Goal: Download file/media

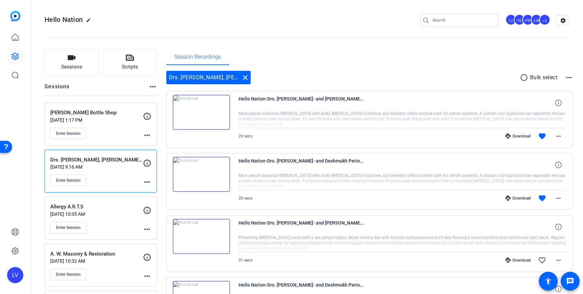
scroll to position [36, 0]
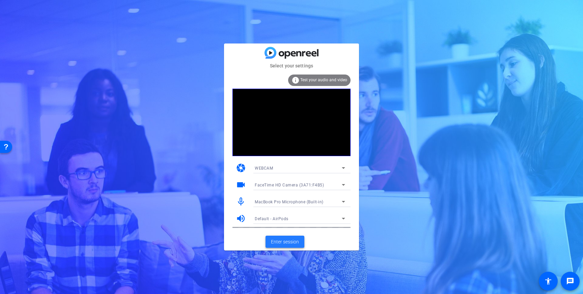
click at [284, 242] on span "Enter session" at bounding box center [285, 242] width 28 height 7
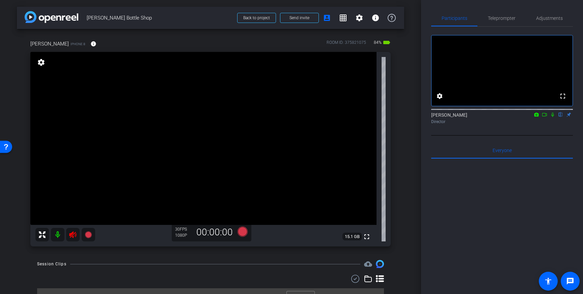
drag, startPoint x: 72, startPoint y: 235, endPoint x: 84, endPoint y: 246, distance: 16.7
click at [72, 235] on icon at bounding box center [73, 235] width 8 height 8
click at [517, 18] on div "Teleprompter" at bounding box center [502, 18] width 48 height 16
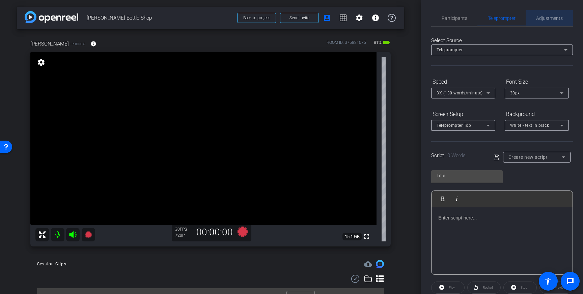
click at [553, 16] on span "Adjustments" at bounding box center [549, 18] width 27 height 5
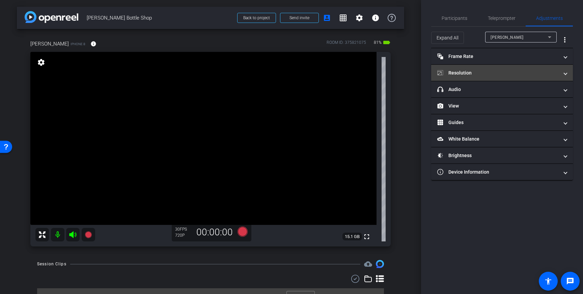
click at [546, 72] on mat-panel-title "Resolution" at bounding box center [499, 73] width 122 height 7
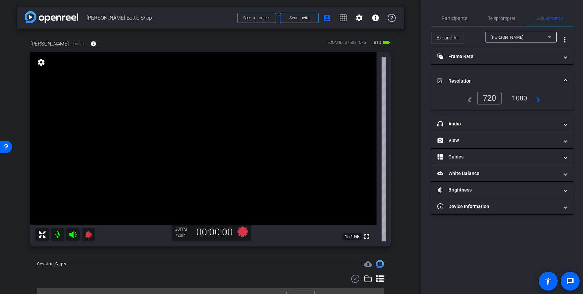
click at [521, 96] on div "1080" at bounding box center [519, 98] width 25 height 11
drag, startPoint x: 563, startPoint y: 83, endPoint x: 416, endPoint y: 79, distance: 146.9
click at [563, 83] on span "Resolution" at bounding box center [501, 81] width 127 height 7
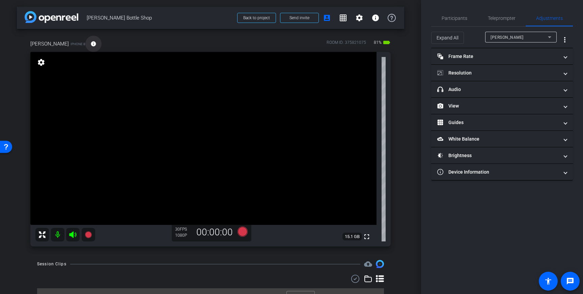
click at [89, 47] on span at bounding box center [93, 44] width 16 height 16
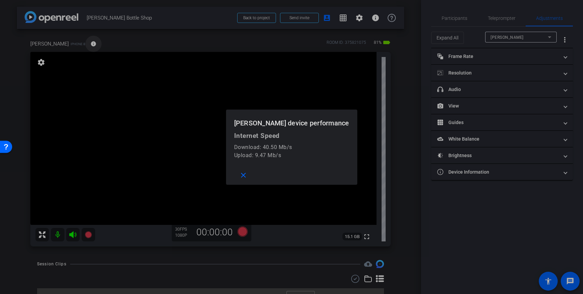
click at [89, 47] on div at bounding box center [291, 147] width 583 height 294
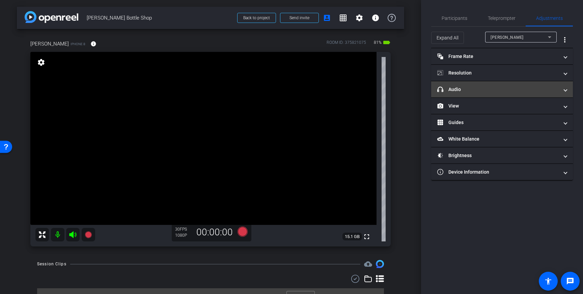
click at [504, 87] on mat-panel-title "headphone icon Audio" at bounding box center [499, 89] width 122 height 7
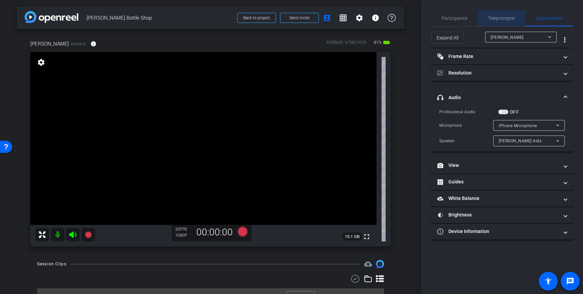
click at [507, 15] on span "Teleprompter" at bounding box center [502, 18] width 28 height 16
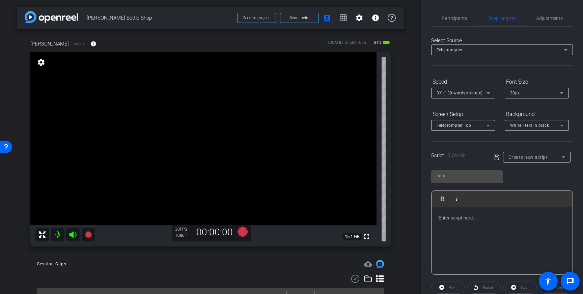
click at [460, 219] on p at bounding box center [503, 217] width 128 height 7
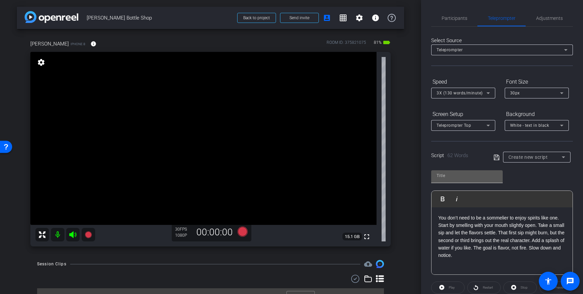
click at [475, 170] on div at bounding box center [467, 175] width 61 height 11
click at [470, 175] on input "text" at bounding box center [467, 176] width 61 height 8
type input "Browns"
click at [495, 159] on icon at bounding box center [497, 158] width 6 height 8
drag, startPoint x: 181, startPoint y: 107, endPoint x: 172, endPoint y: 103, distance: 10.0
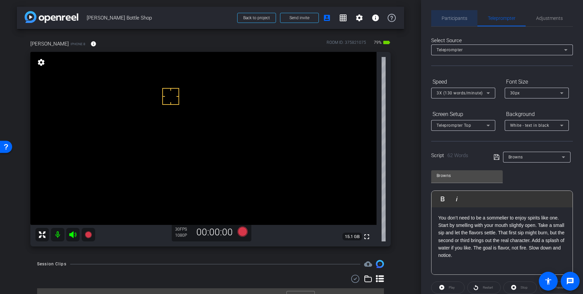
click at [458, 23] on span "Participants" at bounding box center [455, 18] width 26 height 16
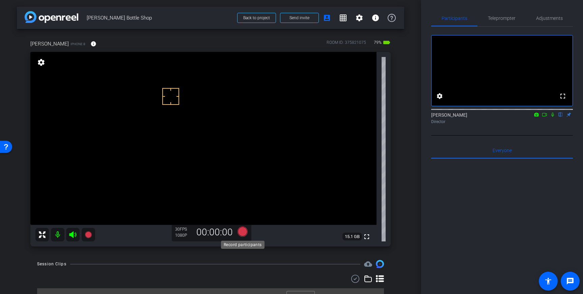
click at [242, 233] on icon at bounding box center [243, 232] width 10 height 10
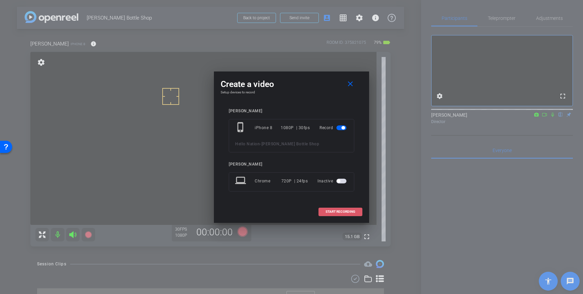
click at [341, 211] on span "START RECORDING" at bounding box center [341, 211] width 30 height 3
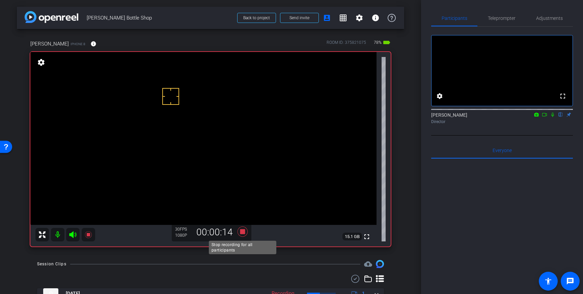
click at [243, 232] on icon at bounding box center [243, 232] width 10 height 10
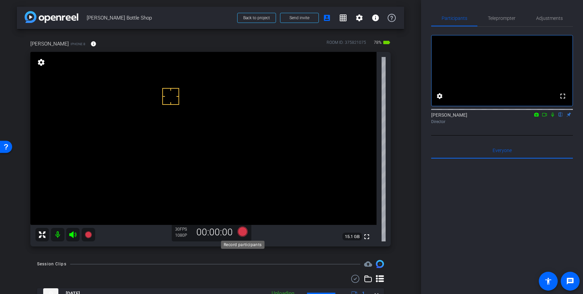
click at [243, 235] on icon at bounding box center [243, 232] width 10 height 10
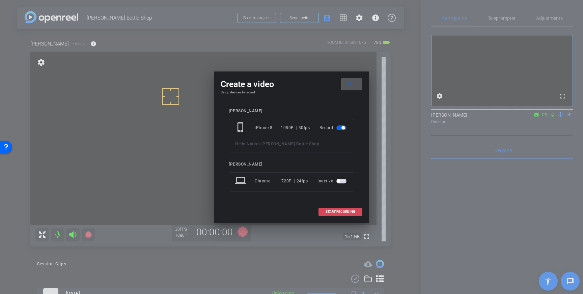
click at [345, 212] on span "START RECORDING" at bounding box center [341, 211] width 30 height 3
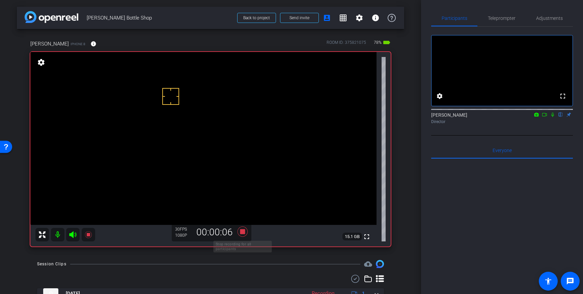
click at [244, 232] on icon at bounding box center [243, 232] width 10 height 10
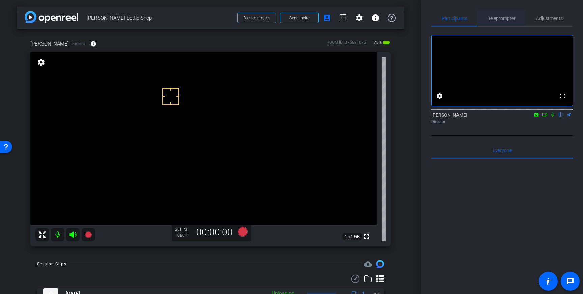
click at [506, 18] on span "Teleprompter" at bounding box center [502, 18] width 28 height 5
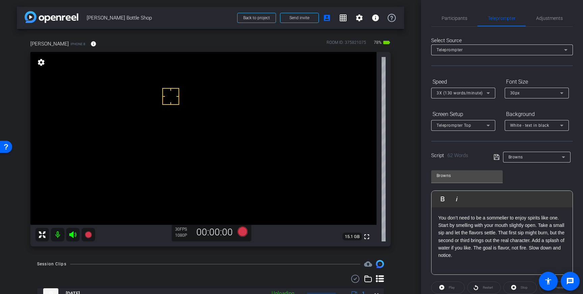
scroll to position [75, 0]
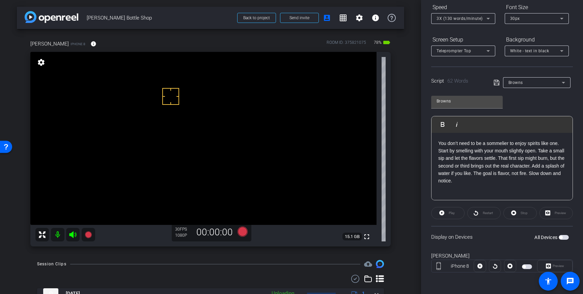
click at [563, 238] on span "button" at bounding box center [560, 237] width 3 height 3
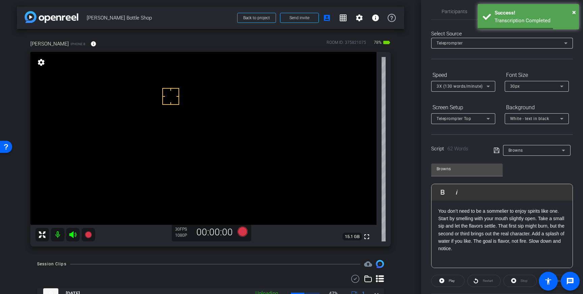
scroll to position [0, 0]
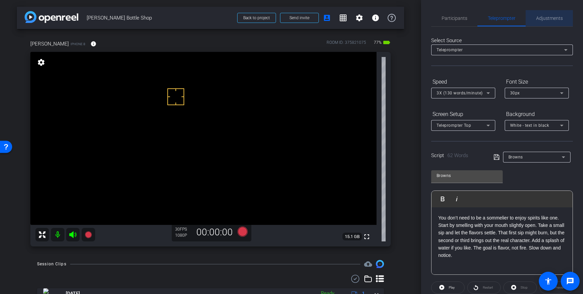
click at [547, 23] on span "Adjustments" at bounding box center [549, 18] width 27 height 16
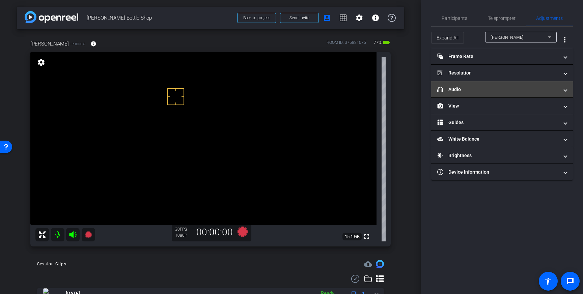
click at [544, 93] on mat-panel-title "headphone icon Audio" at bounding box center [499, 89] width 122 height 7
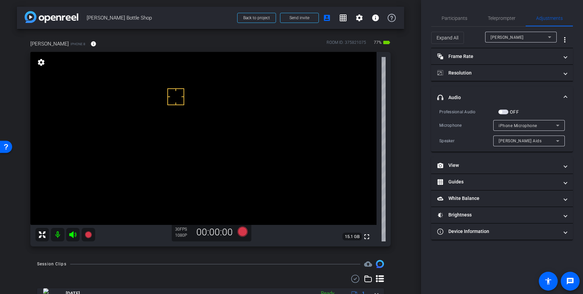
drag, startPoint x: 505, startPoint y: 112, endPoint x: 509, endPoint y: 112, distance: 4.4
click at [505, 112] on span "button" at bounding box center [504, 112] width 10 height 5
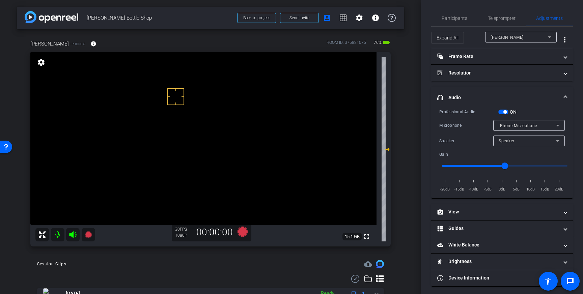
drag, startPoint x: 497, startPoint y: 24, endPoint x: 501, endPoint y: 56, distance: 33.0
click at [497, 24] on span "Teleprompter" at bounding box center [502, 18] width 28 height 16
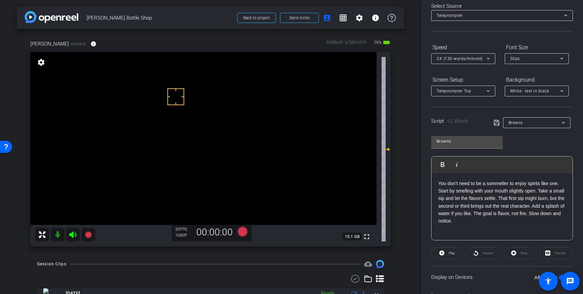
scroll to position [75, 0]
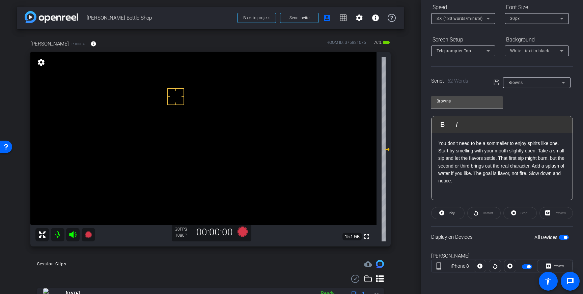
click at [563, 237] on span "button" at bounding box center [564, 237] width 10 height 5
click at [563, 239] on span "button" at bounding box center [564, 237] width 10 height 5
click at [243, 232] on icon at bounding box center [243, 232] width 10 height 10
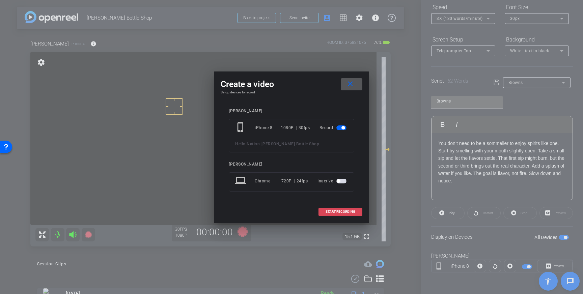
click at [345, 211] on span "START RECORDING" at bounding box center [341, 211] width 30 height 3
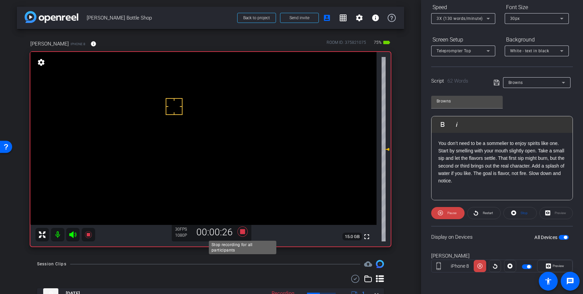
click at [245, 232] on icon at bounding box center [243, 232] width 10 height 10
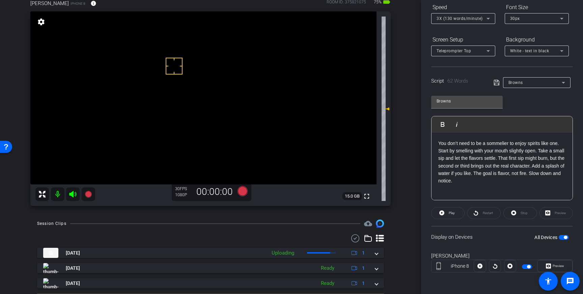
scroll to position [59, 0]
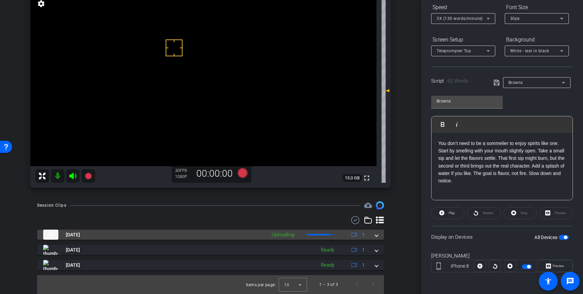
click at [376, 235] on span at bounding box center [376, 235] width 3 height 7
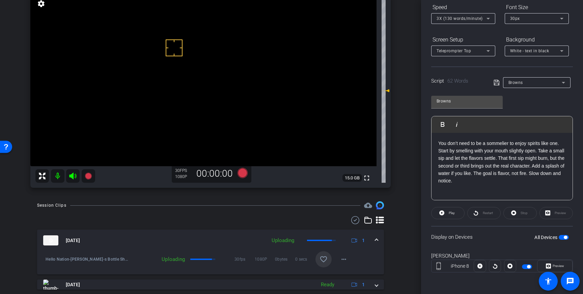
click at [321, 263] on mat-icon "favorite_border" at bounding box center [324, 260] width 8 height 8
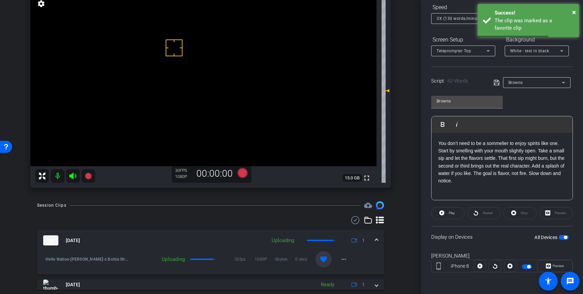
click at [372, 242] on div "Oct 13, 2025 Uploading 1" at bounding box center [209, 241] width 332 height 10
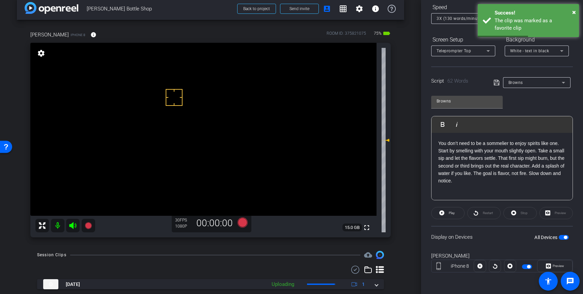
scroll to position [0, 0]
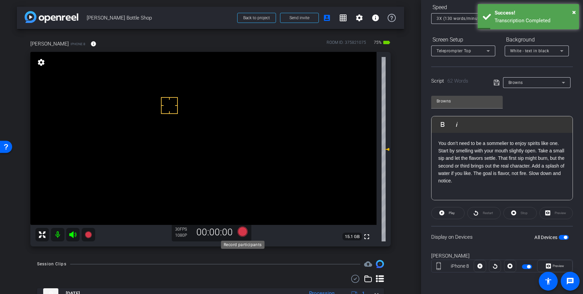
click at [244, 235] on icon at bounding box center [243, 232] width 10 height 10
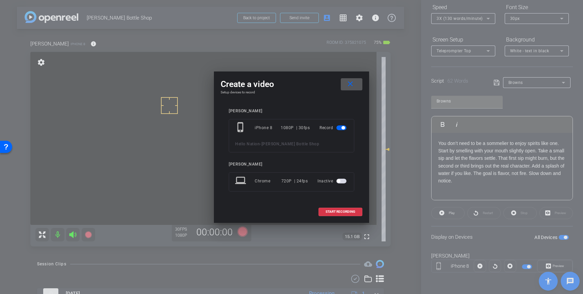
drag, startPoint x: 346, startPoint y: 210, endPoint x: 358, endPoint y: 209, distance: 11.2
click at [346, 210] on span "START RECORDING" at bounding box center [341, 211] width 30 height 3
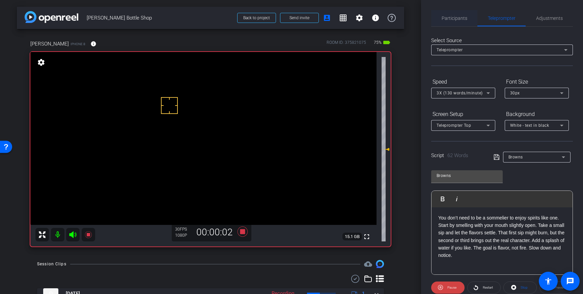
click at [452, 18] on span "Participants" at bounding box center [455, 18] width 26 height 5
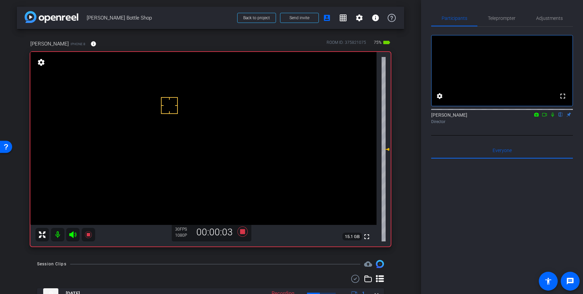
click at [552, 117] on icon at bounding box center [552, 114] width 5 height 5
click at [554, 117] on icon at bounding box center [553, 115] width 4 height 4
click at [241, 232] on icon at bounding box center [243, 232] width 10 height 10
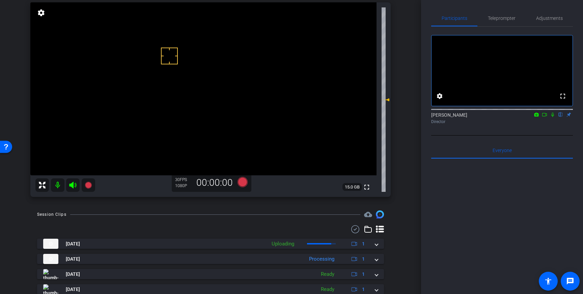
scroll to position [53, 0]
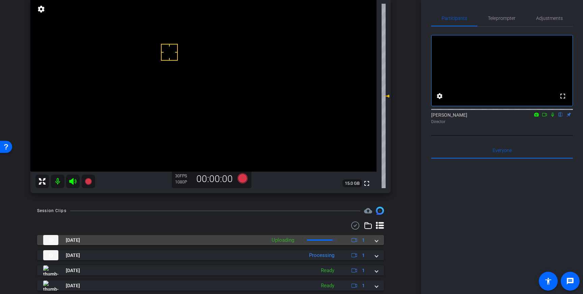
click at [382, 237] on mat-expansion-panel-header "Oct 13, 2025 Uploading 1" at bounding box center [210, 240] width 347 height 10
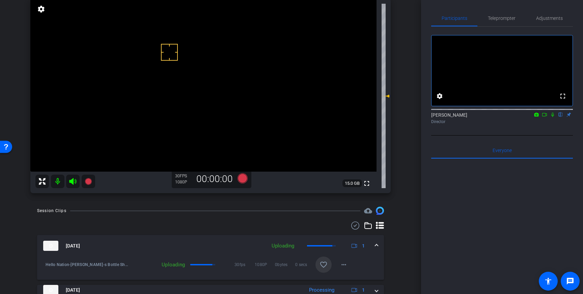
click at [325, 264] on mat-icon "favorite_border" at bounding box center [324, 265] width 8 height 8
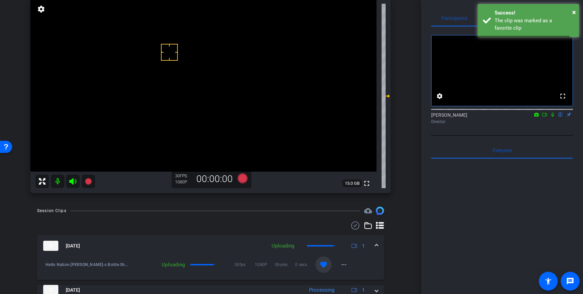
click at [377, 251] on mat-expansion-panel-header "Oct 13, 2025 Uploading 1" at bounding box center [210, 246] width 347 height 22
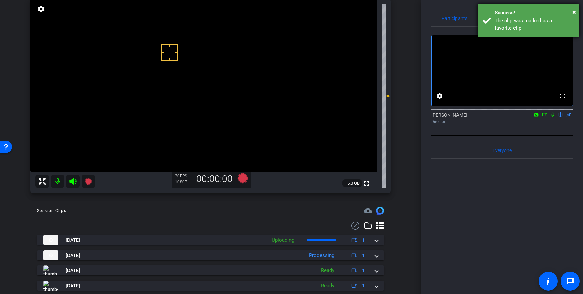
click at [532, 24] on div "The clip was marked as a favorite clip" at bounding box center [534, 24] width 79 height 15
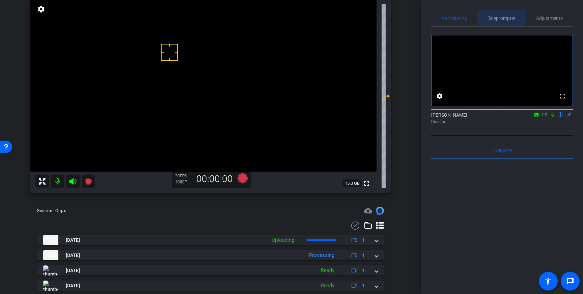
click at [502, 20] on span "Teleprompter" at bounding box center [502, 18] width 28 height 5
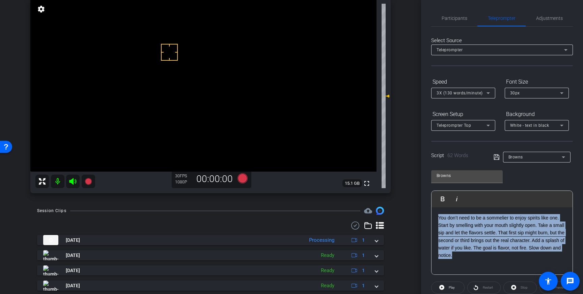
drag, startPoint x: 454, startPoint y: 244, endPoint x: 435, endPoint y: 216, distance: 34.6
click at [435, 216] on div "You don’t need to be a sommelier to enjoy spirits like one. Start by smelling w…" at bounding box center [502, 242] width 141 height 68
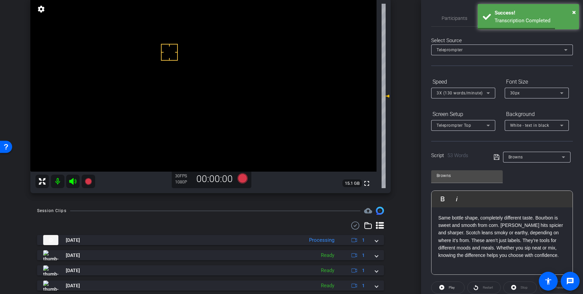
click at [497, 158] on icon at bounding box center [497, 157] width 6 height 8
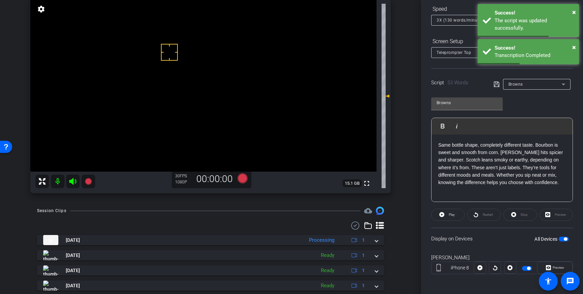
scroll to position [75, 0]
click at [565, 239] on span "button" at bounding box center [565, 237] width 3 height 3
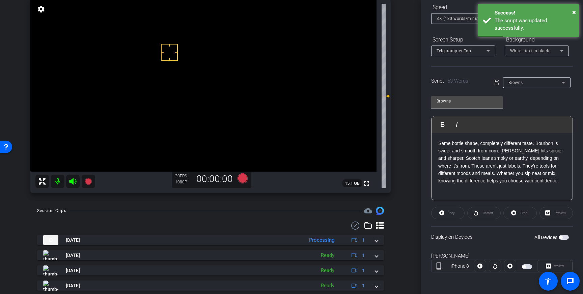
drag, startPoint x: 499, startPoint y: 84, endPoint x: 517, endPoint y: 108, distance: 29.9
click at [499, 84] on icon at bounding box center [497, 83] width 6 height 8
click at [564, 238] on span "button" at bounding box center [564, 237] width 10 height 5
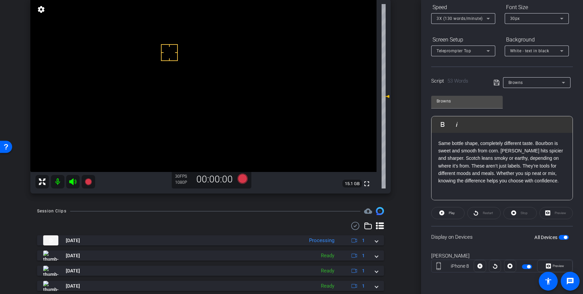
scroll to position [51, 0]
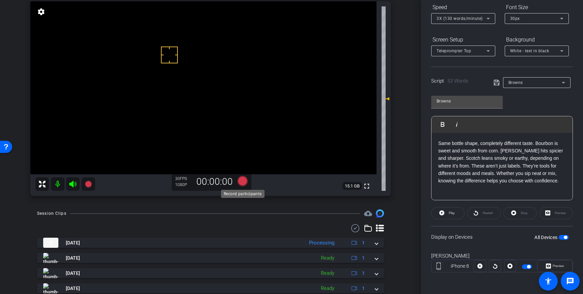
click at [240, 181] on icon at bounding box center [243, 181] width 10 height 10
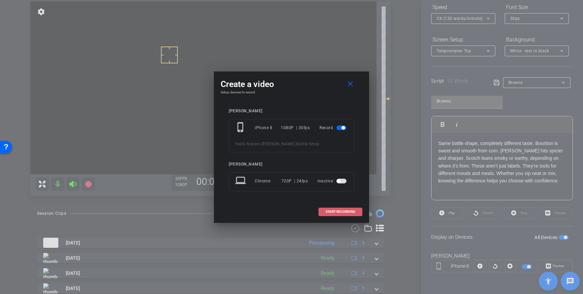
click at [340, 207] on span at bounding box center [340, 212] width 43 height 16
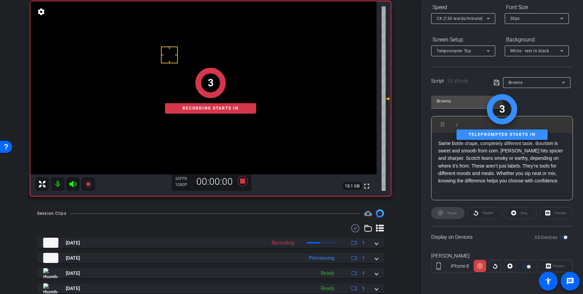
scroll to position [0, 0]
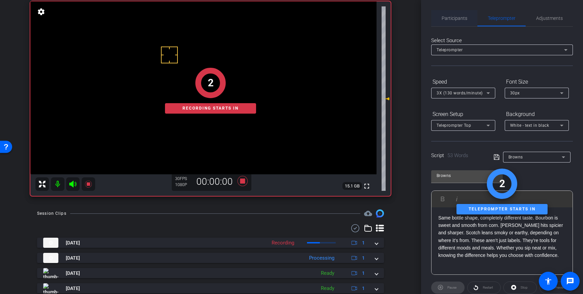
click at [462, 22] on span "Participants" at bounding box center [455, 18] width 26 height 16
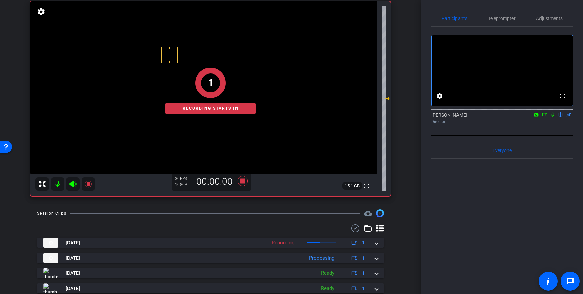
click at [553, 117] on icon at bounding box center [553, 115] width 3 height 4
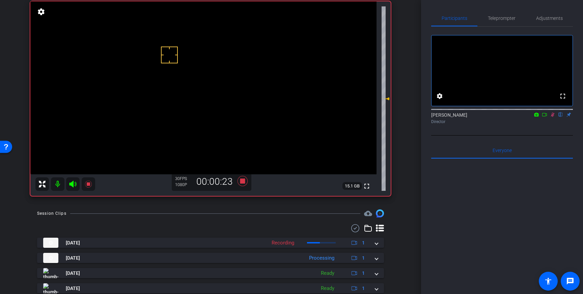
click at [553, 117] on icon at bounding box center [553, 115] width 4 height 4
click at [243, 180] on icon at bounding box center [243, 181] width 10 height 10
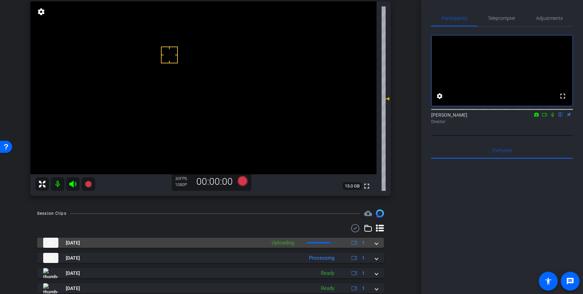
click at [377, 246] on span at bounding box center [376, 243] width 3 height 7
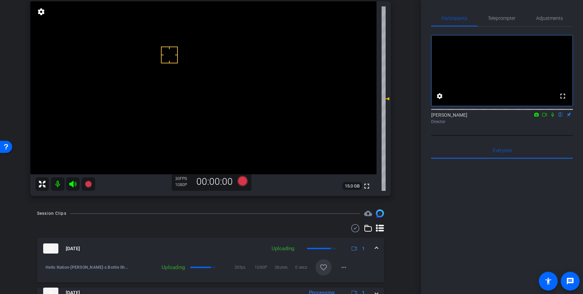
click at [326, 265] on mat-icon "favorite_border" at bounding box center [324, 268] width 8 height 8
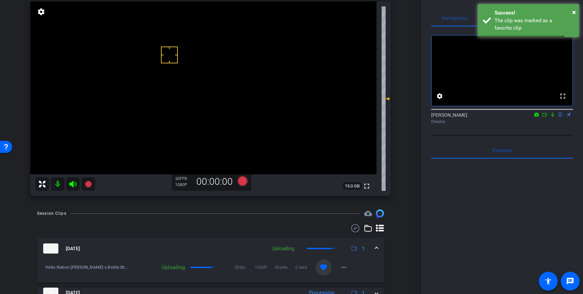
click at [378, 247] on span at bounding box center [376, 248] width 3 height 7
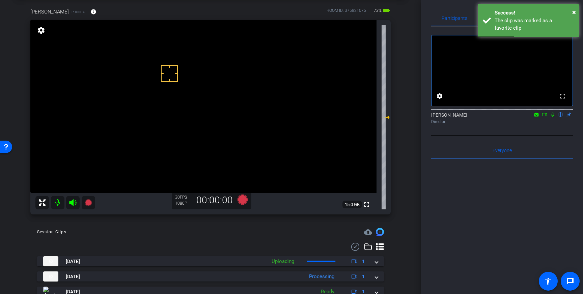
scroll to position [30, 0]
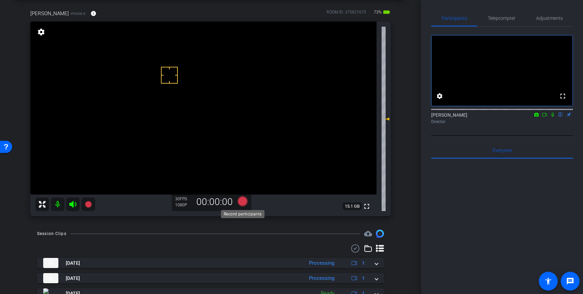
click at [243, 204] on icon at bounding box center [243, 201] width 10 height 10
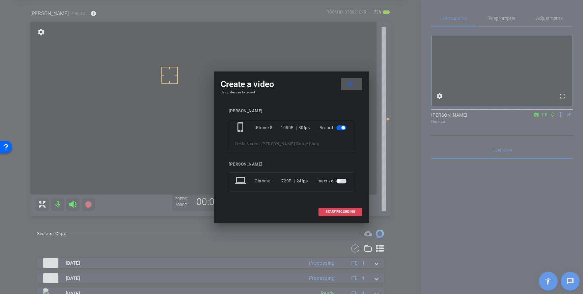
click at [333, 212] on span "START RECORDING" at bounding box center [341, 211] width 30 height 3
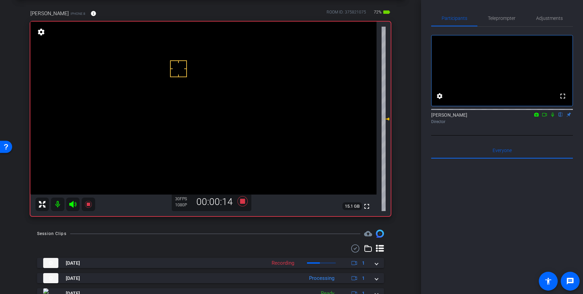
click at [552, 117] on icon at bounding box center [552, 114] width 5 height 5
click at [554, 117] on icon at bounding box center [553, 115] width 4 height 4
click at [243, 202] on icon at bounding box center [243, 201] width 10 height 10
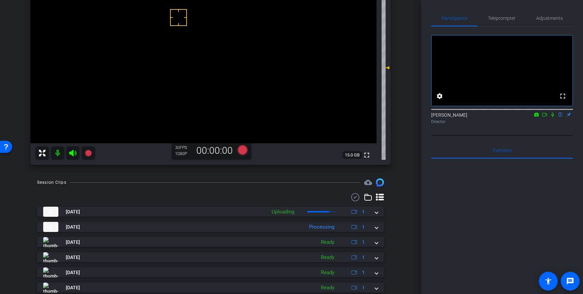
scroll to position [82, 0]
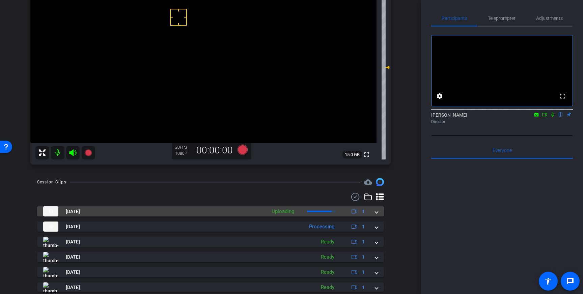
click at [377, 214] on span at bounding box center [376, 211] width 3 height 7
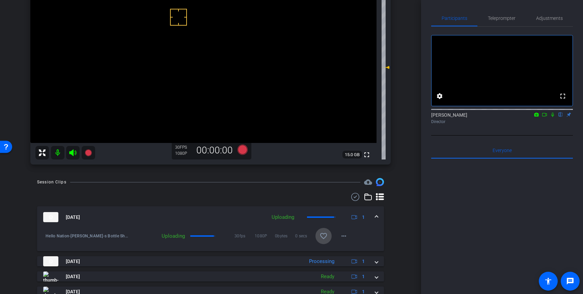
click at [325, 236] on mat-icon "favorite_border" at bounding box center [324, 236] width 8 height 8
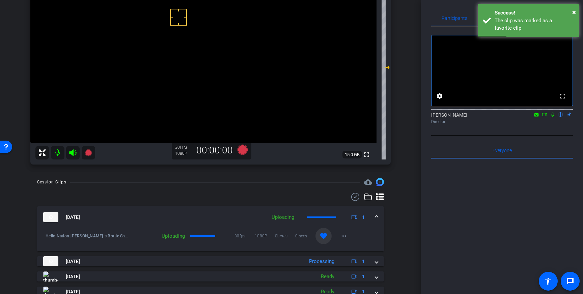
click at [378, 216] on span at bounding box center [376, 217] width 3 height 7
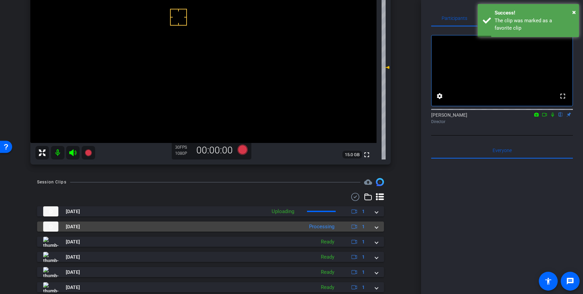
click at [376, 230] on span at bounding box center [376, 227] width 3 height 7
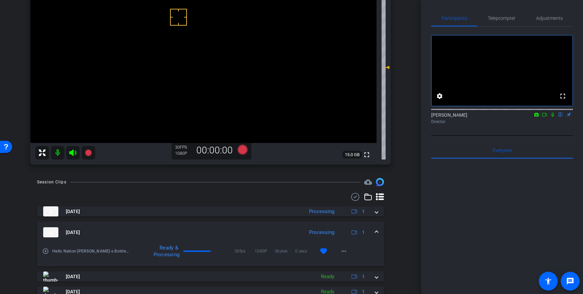
click at [378, 231] on span at bounding box center [376, 232] width 3 height 7
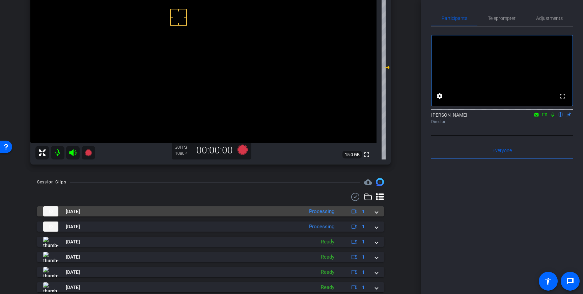
click at [377, 214] on span at bounding box center [376, 211] width 3 height 7
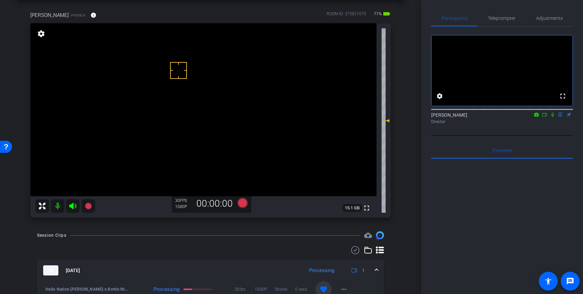
scroll to position [27, 0]
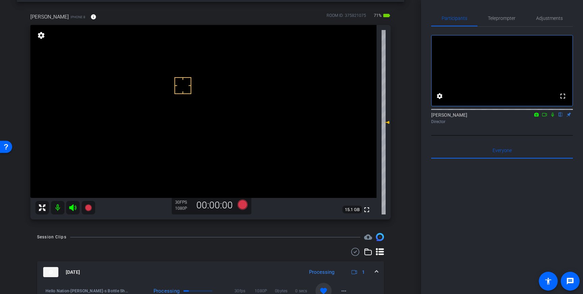
drag, startPoint x: 183, startPoint y: 85, endPoint x: 180, endPoint y: 76, distance: 10.4
click at [243, 206] on icon at bounding box center [243, 205] width 10 height 10
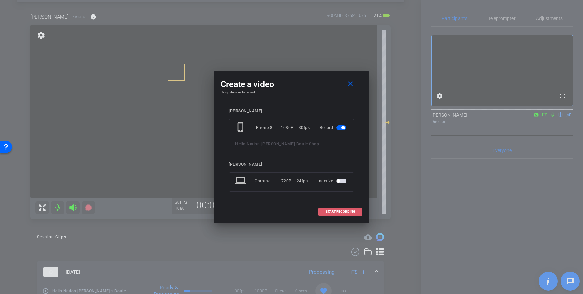
click at [329, 212] on span "START RECORDING" at bounding box center [341, 211] width 30 height 3
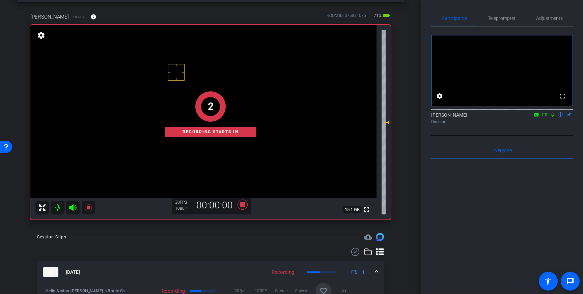
click at [553, 117] on icon at bounding box center [553, 115] width 3 height 4
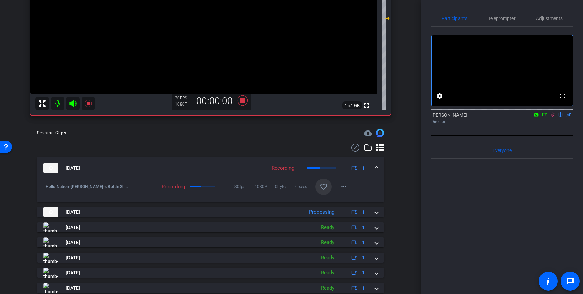
scroll to position [135, 0]
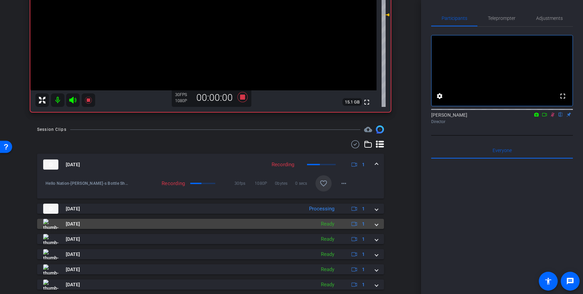
click at [378, 224] on span at bounding box center [376, 224] width 3 height 7
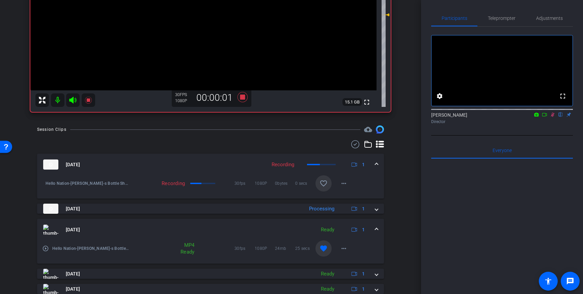
click at [327, 252] on mat-icon "favorite" at bounding box center [324, 249] width 8 height 8
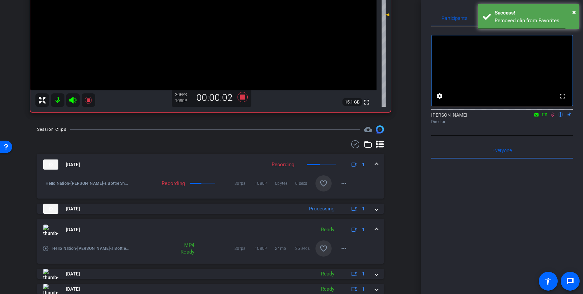
click at [377, 230] on span at bounding box center [376, 230] width 3 height 7
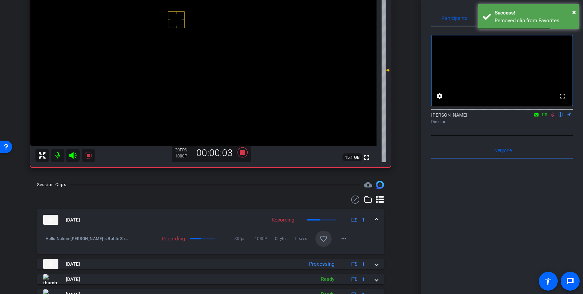
scroll to position [75, 0]
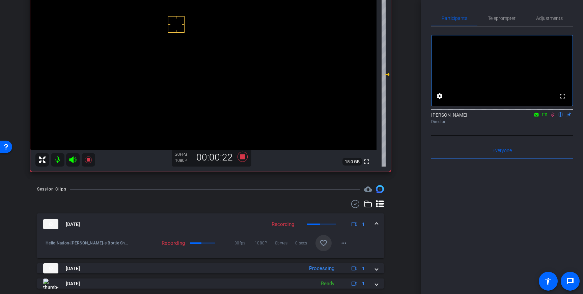
click at [555, 117] on icon at bounding box center [552, 114] width 5 height 5
click at [247, 156] on icon at bounding box center [243, 157] width 16 height 12
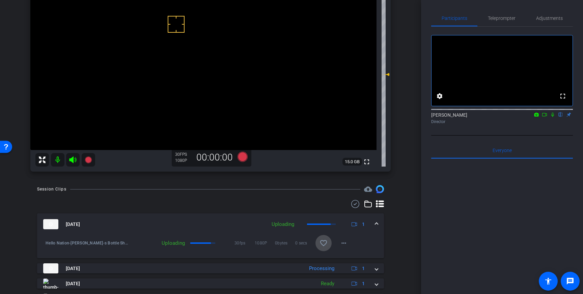
click at [327, 244] on mat-icon "favorite_border" at bounding box center [324, 243] width 8 height 8
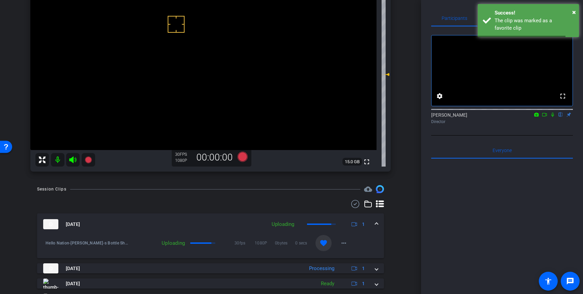
click at [380, 224] on mat-expansion-panel-header "Oct 13, 2025 Uploading 1" at bounding box center [210, 225] width 347 height 22
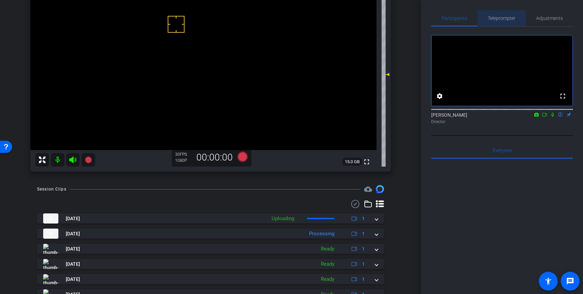
click at [507, 14] on span "Teleprompter" at bounding box center [502, 18] width 28 height 16
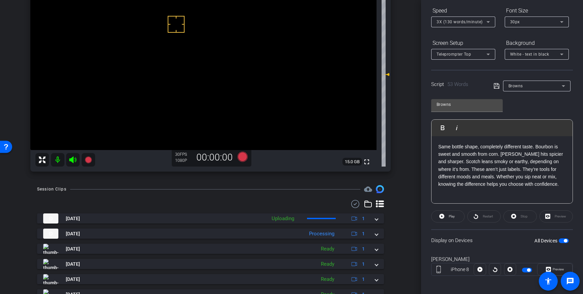
scroll to position [75, 0]
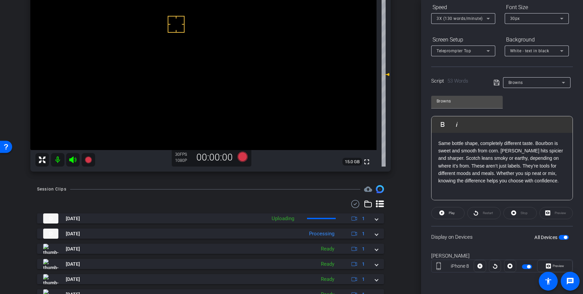
click at [564, 239] on span "button" at bounding box center [565, 237] width 3 height 3
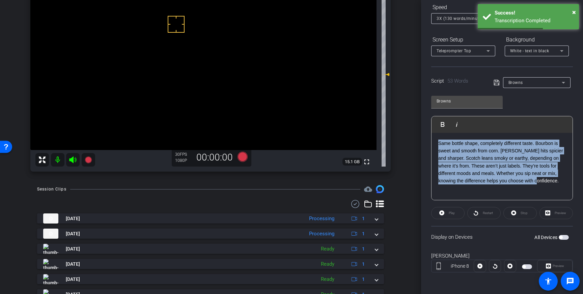
drag, startPoint x: 537, startPoint y: 182, endPoint x: 439, endPoint y: 146, distance: 105.1
click at [439, 146] on p "Same bottle shape, completely different taste. Bourbon is sweet and smooth from…" at bounding box center [503, 162] width 128 height 45
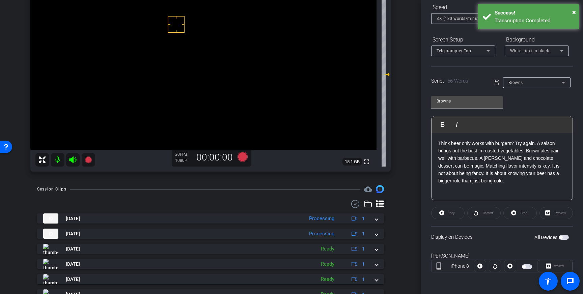
click at [497, 85] on icon at bounding box center [497, 83] width 6 height 8
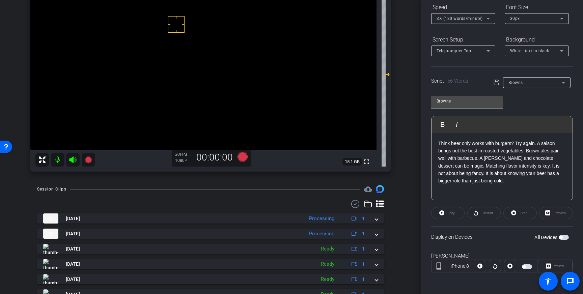
drag, startPoint x: 496, startPoint y: 83, endPoint x: 525, endPoint y: 105, distance: 35.9
click at [497, 84] on icon at bounding box center [497, 83] width 6 height 8
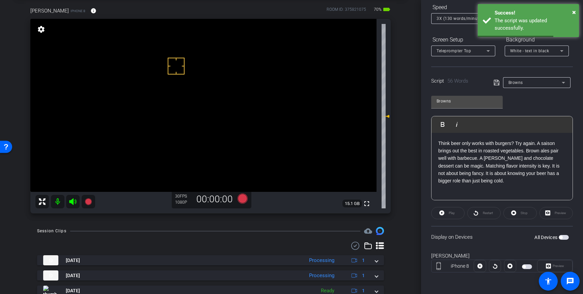
scroll to position [29, 0]
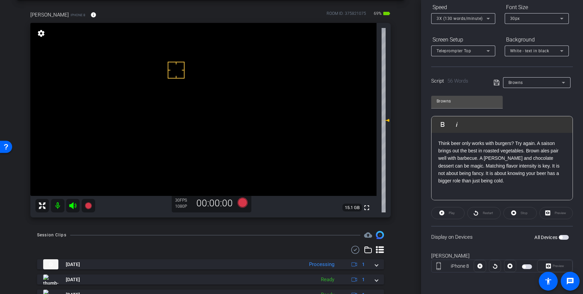
drag, startPoint x: 566, startPoint y: 238, endPoint x: 559, endPoint y: 276, distance: 38.8
click at [566, 239] on span "button" at bounding box center [564, 237] width 10 height 5
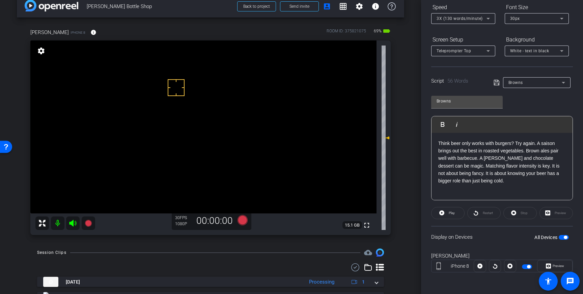
scroll to position [8, 0]
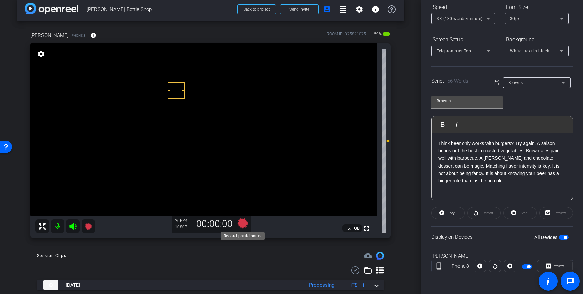
click at [242, 224] on icon at bounding box center [243, 223] width 10 height 10
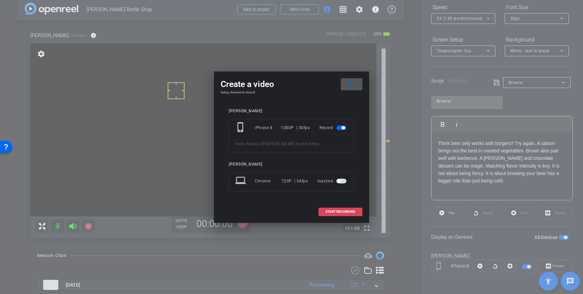
click at [344, 211] on span "START RECORDING" at bounding box center [341, 211] width 30 height 3
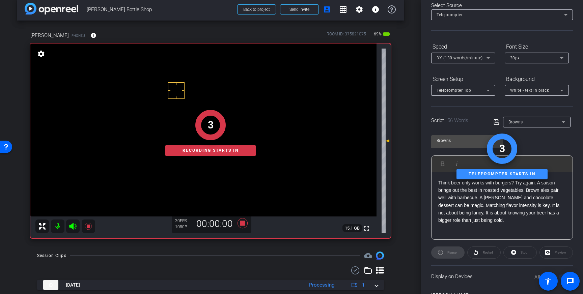
scroll to position [0, 0]
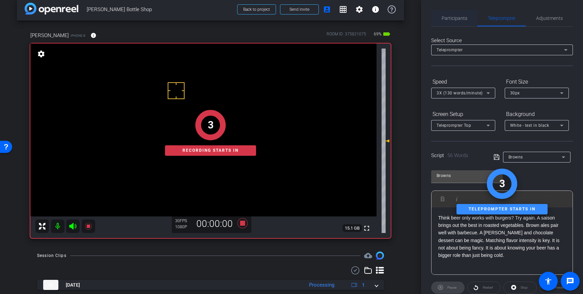
click at [466, 18] on span "Participants" at bounding box center [455, 18] width 26 height 5
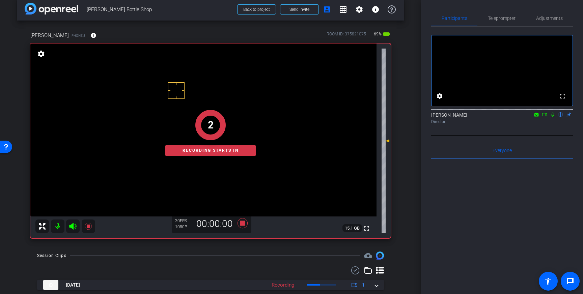
click at [554, 117] on icon at bounding box center [552, 114] width 5 height 5
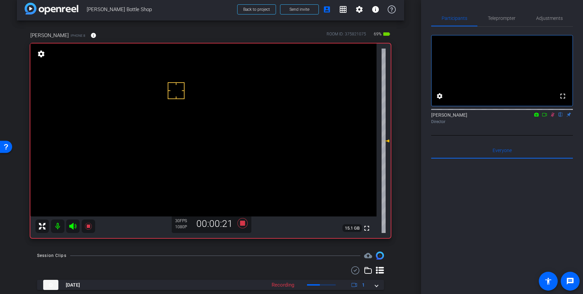
click at [554, 117] on icon at bounding box center [552, 114] width 5 height 5
click at [245, 225] on icon at bounding box center [243, 223] width 10 height 10
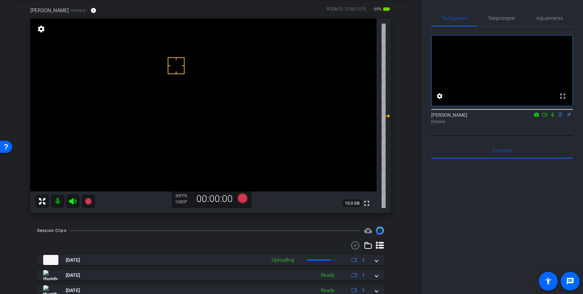
scroll to position [34, 0]
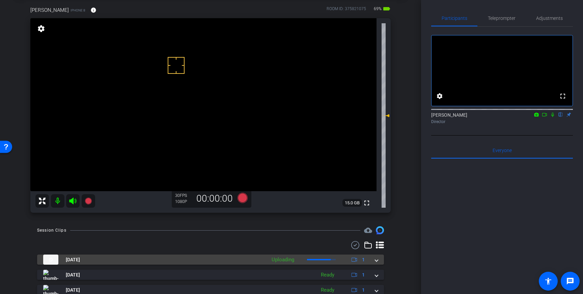
click at [376, 262] on span at bounding box center [376, 260] width 3 height 7
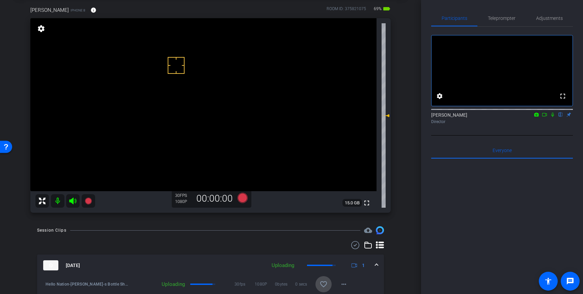
click at [325, 283] on mat-icon "favorite_border" at bounding box center [324, 285] width 8 height 8
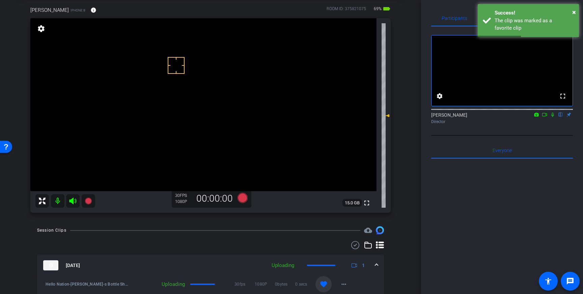
click at [374, 265] on div "Oct 13, 2025 Uploading 1" at bounding box center [209, 266] width 332 height 10
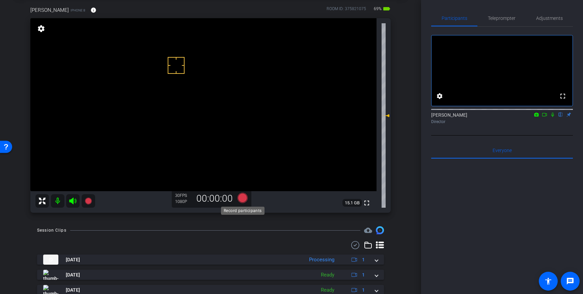
click at [243, 198] on icon at bounding box center [243, 198] width 10 height 10
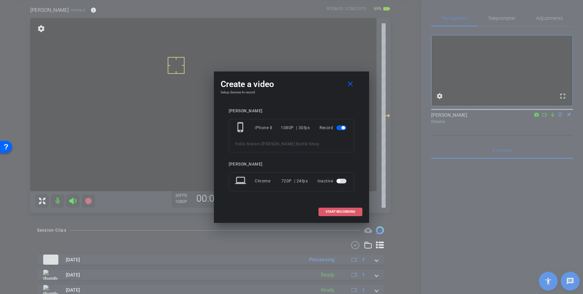
click at [322, 208] on span at bounding box center [340, 212] width 43 height 16
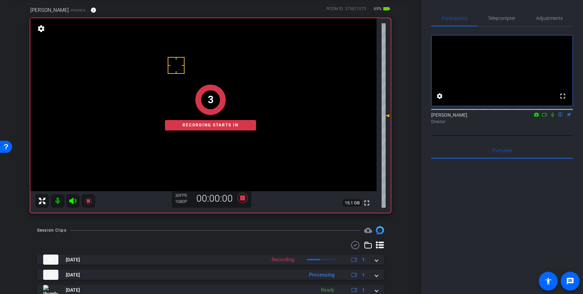
click at [553, 117] on icon at bounding box center [552, 114] width 5 height 5
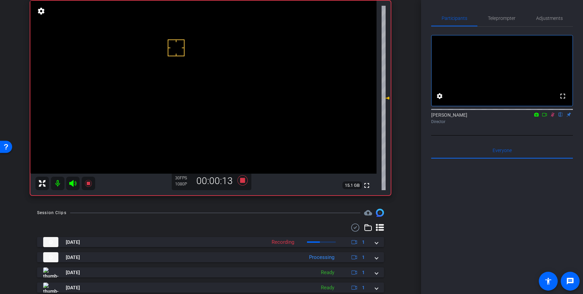
scroll to position [53, 0]
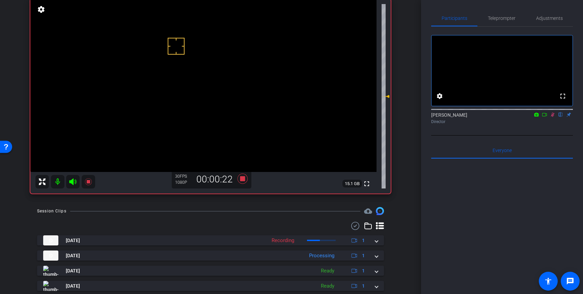
click at [554, 117] on icon at bounding box center [553, 115] width 4 height 4
click at [245, 180] on icon at bounding box center [243, 179] width 10 height 10
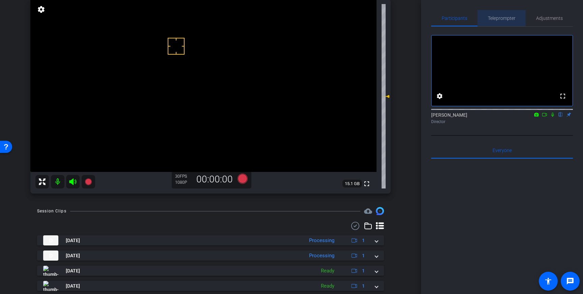
click at [498, 21] on span "Teleprompter" at bounding box center [502, 18] width 28 height 16
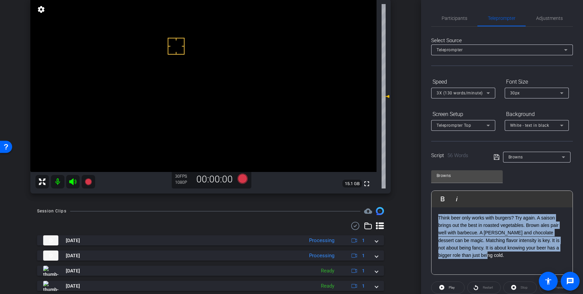
drag, startPoint x: 486, startPoint y: 263, endPoint x: 429, endPoint y: 214, distance: 74.9
click at [429, 214] on div "Participants Teleprompter Adjustments settings Louis Voss flip Director Everyon…" at bounding box center [502, 147] width 162 height 294
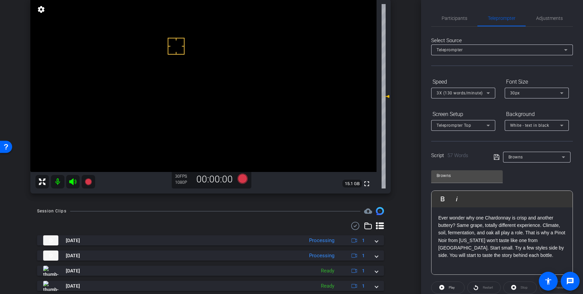
click at [497, 160] on icon at bounding box center [496, 157] width 5 height 5
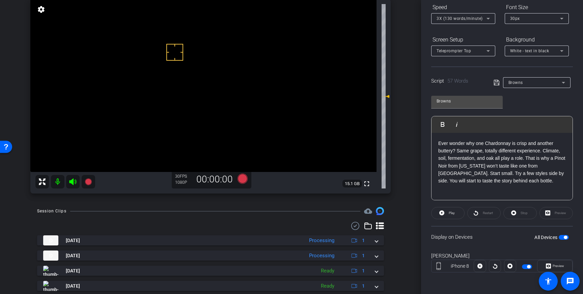
click at [565, 238] on span "button" at bounding box center [565, 237] width 3 height 3
click at [495, 84] on icon at bounding box center [497, 83] width 6 height 8
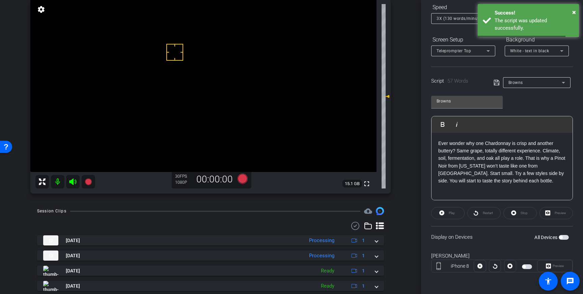
click at [561, 235] on div "All Devices" at bounding box center [552, 237] width 34 height 7
click at [562, 238] on span "button" at bounding box center [560, 237] width 3 height 3
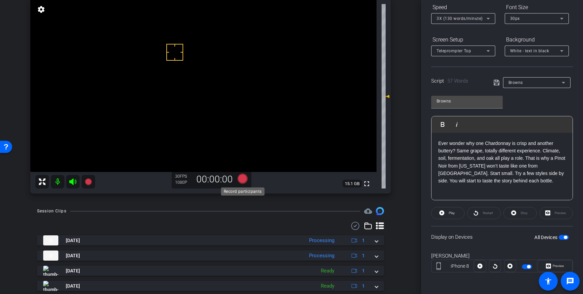
click at [245, 179] on icon at bounding box center [243, 179] width 10 height 10
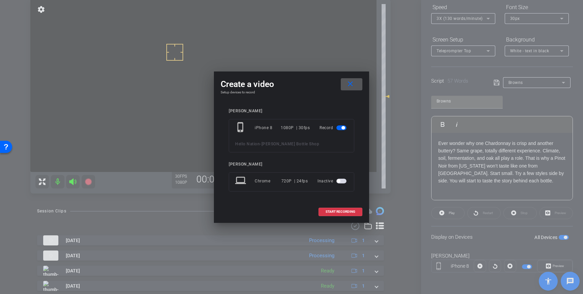
drag, startPoint x: 344, startPoint y: 212, endPoint x: 438, endPoint y: 74, distance: 167.3
click at [345, 212] on span "START RECORDING" at bounding box center [341, 211] width 30 height 3
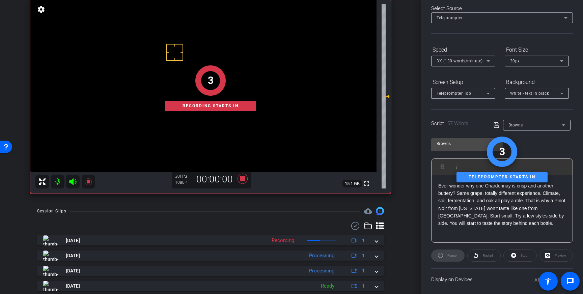
scroll to position [0, 0]
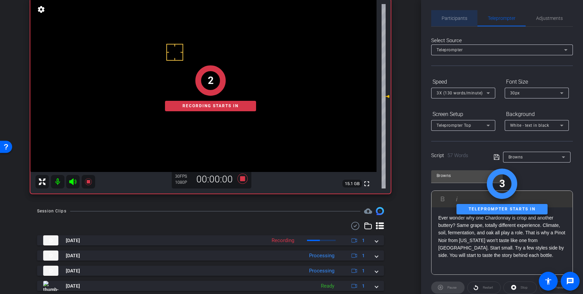
click at [453, 17] on span "Participants" at bounding box center [455, 18] width 26 height 5
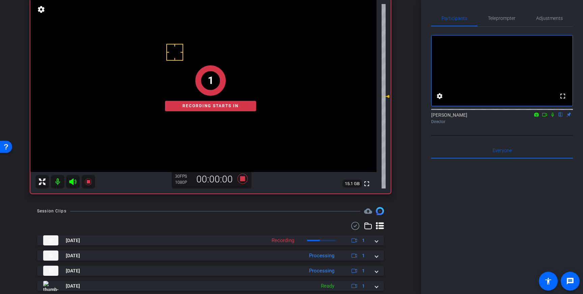
click at [553, 117] on icon at bounding box center [552, 114] width 5 height 5
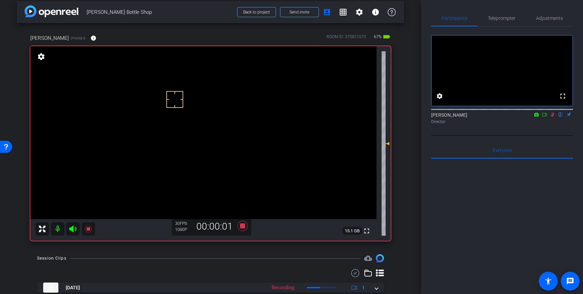
scroll to position [1, 0]
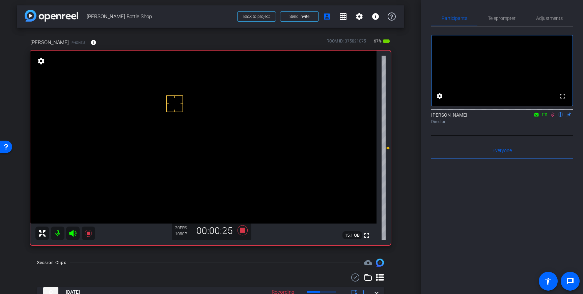
click at [553, 117] on icon at bounding box center [553, 115] width 4 height 4
click at [245, 231] on icon at bounding box center [243, 231] width 16 height 12
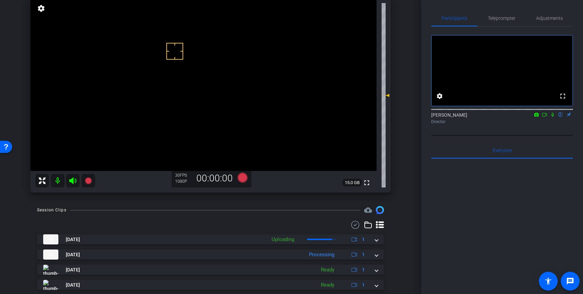
scroll to position [64, 0]
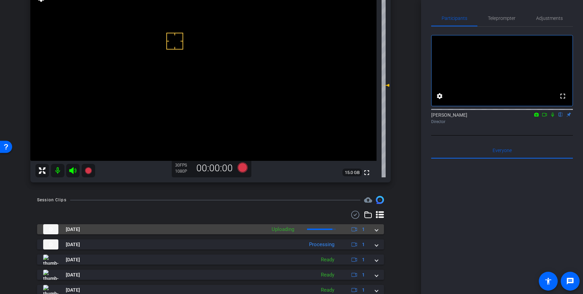
click at [378, 230] on mat-expansion-panel-header "Oct 13, 2025 Uploading 1" at bounding box center [210, 230] width 347 height 10
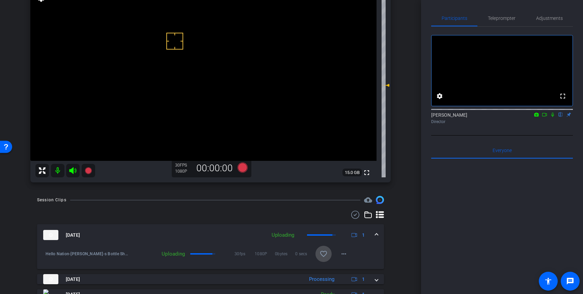
click at [326, 253] on mat-icon "favorite_border" at bounding box center [324, 254] width 8 height 8
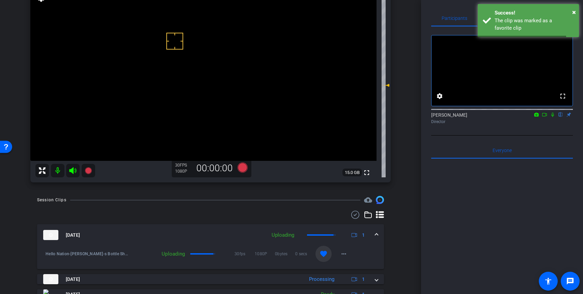
click at [376, 234] on span at bounding box center [376, 235] width 3 height 7
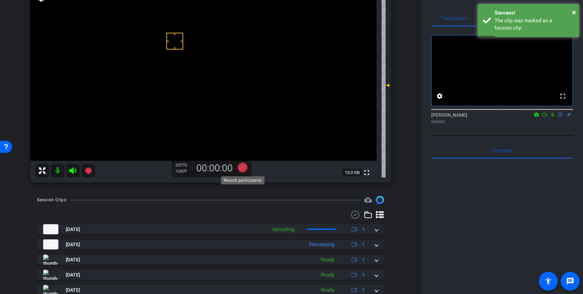
click at [244, 168] on icon at bounding box center [243, 168] width 10 height 10
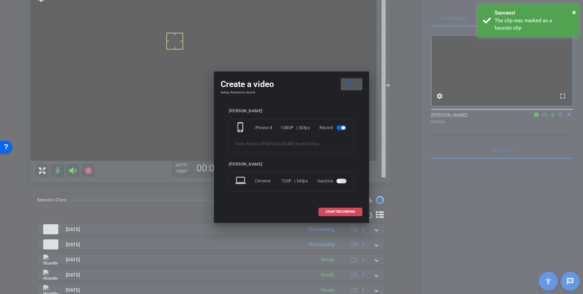
click at [339, 211] on span "START RECORDING" at bounding box center [341, 211] width 30 height 3
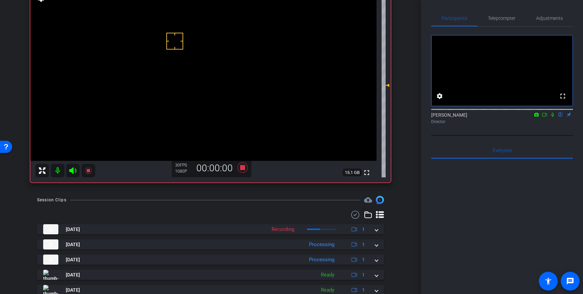
click at [551, 117] on icon at bounding box center [552, 114] width 5 height 5
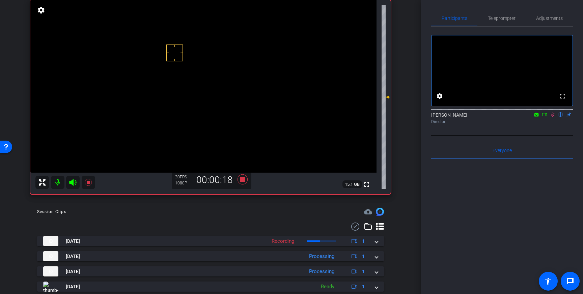
scroll to position [52, 0]
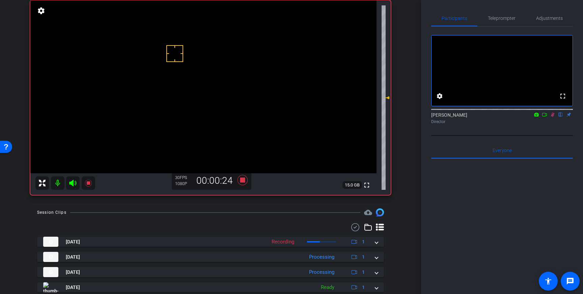
click at [552, 117] on icon at bounding box center [552, 114] width 5 height 5
click at [243, 181] on icon at bounding box center [243, 180] width 10 height 10
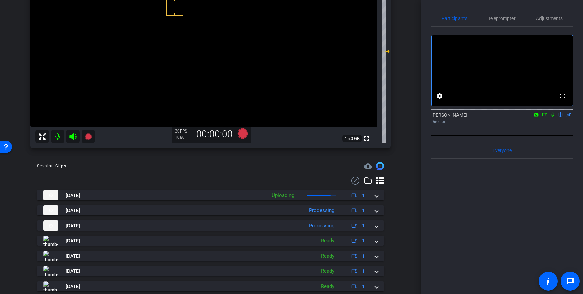
scroll to position [100, 0]
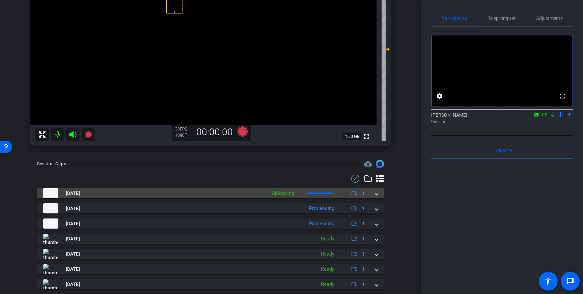
click at [374, 192] on div "Oct 13, 2025 Uploading 1" at bounding box center [209, 193] width 332 height 10
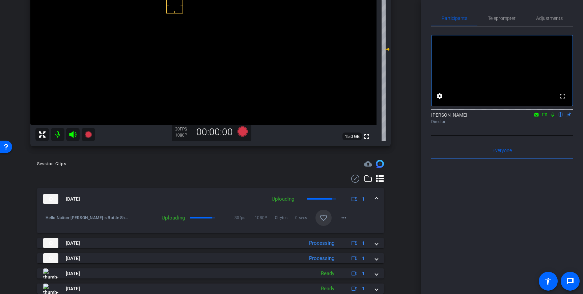
click at [325, 218] on mat-icon "favorite_border" at bounding box center [324, 218] width 8 height 8
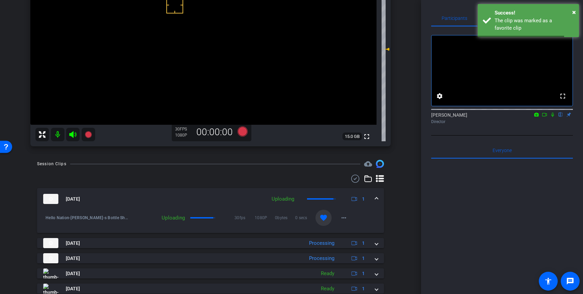
click at [378, 196] on mat-expansion-panel-header "Oct 13, 2025 Uploading 1" at bounding box center [210, 199] width 347 height 22
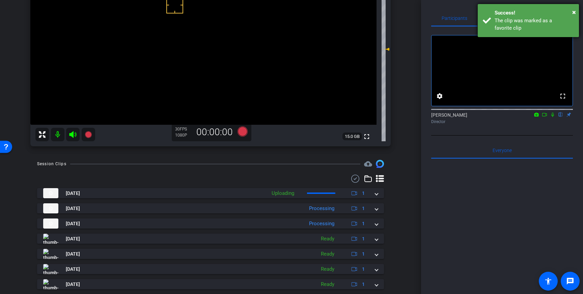
click at [510, 18] on div "The clip was marked as a favorite clip" at bounding box center [534, 24] width 79 height 15
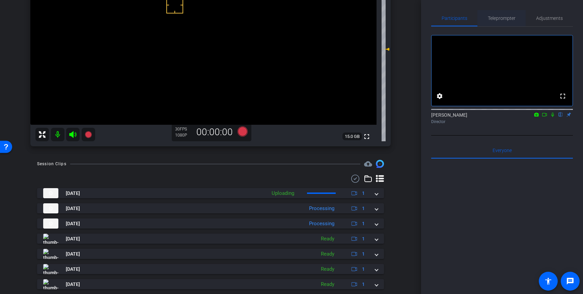
click at [501, 17] on span "Teleprompter" at bounding box center [502, 18] width 28 height 5
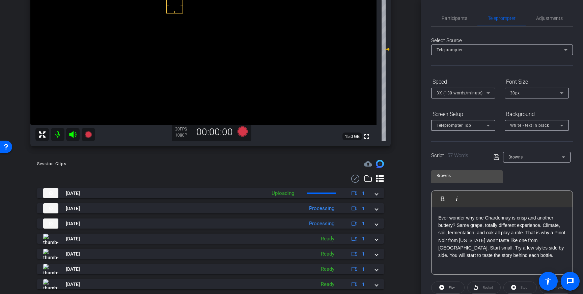
scroll to position [75, 0]
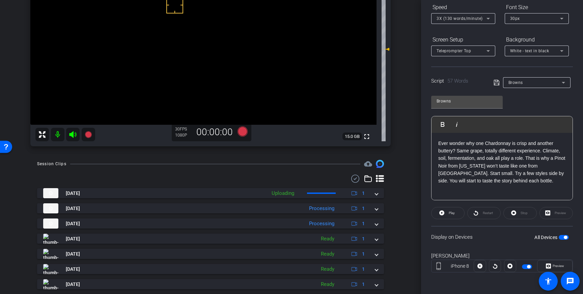
click at [565, 237] on span "button" at bounding box center [565, 237] width 3 height 3
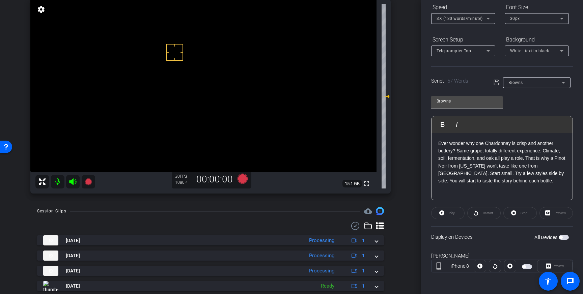
scroll to position [0, 0]
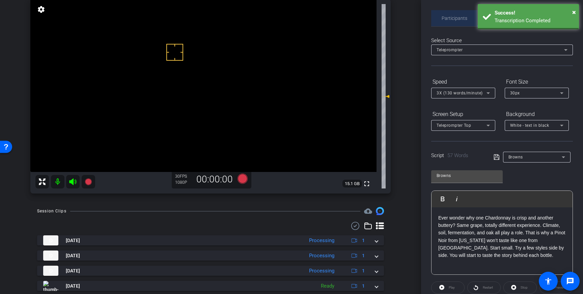
click at [456, 18] on span "Participants" at bounding box center [455, 18] width 26 height 5
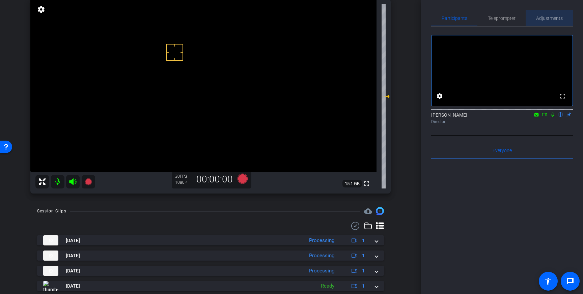
click at [544, 19] on span "Adjustments" at bounding box center [549, 18] width 27 height 5
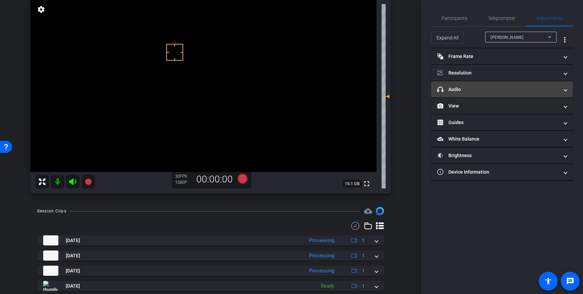
click at [497, 93] on mat-expansion-panel-header "headphone icon Audio" at bounding box center [502, 89] width 142 height 16
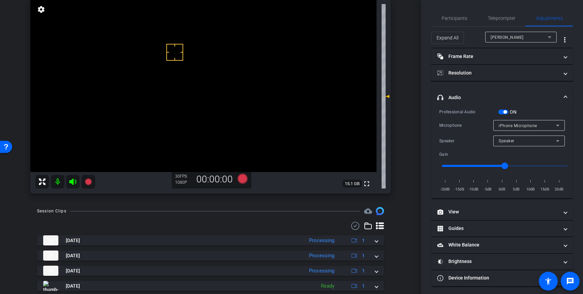
click at [504, 111] on span "button" at bounding box center [505, 111] width 3 height 3
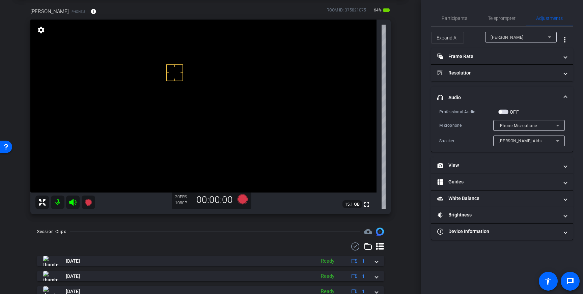
scroll to position [28, 0]
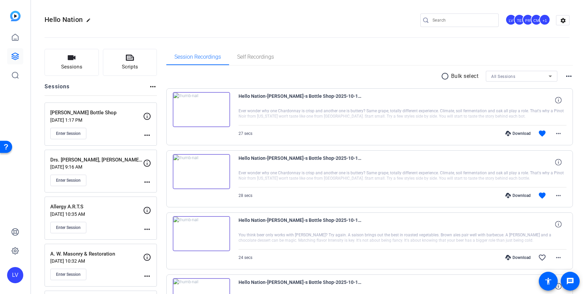
click at [118, 125] on div "Brown's Bottle Shop Oct 13, 2025 @ 1:17 PM Enter Session" at bounding box center [96, 124] width 93 height 30
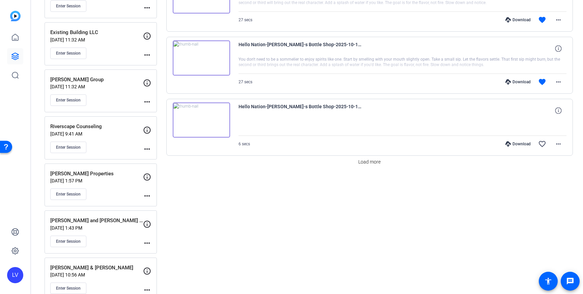
scroll to position [558, 0]
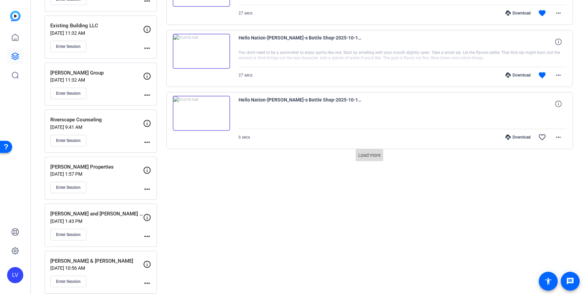
click at [375, 159] on span at bounding box center [370, 155] width 28 height 16
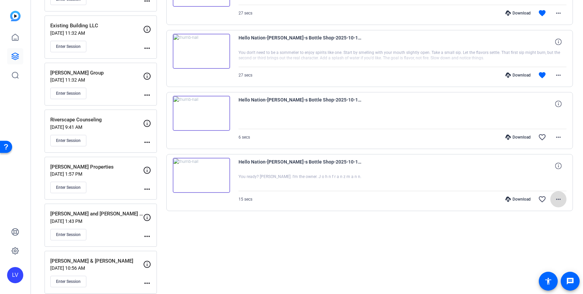
click at [564, 200] on span at bounding box center [559, 199] width 16 height 16
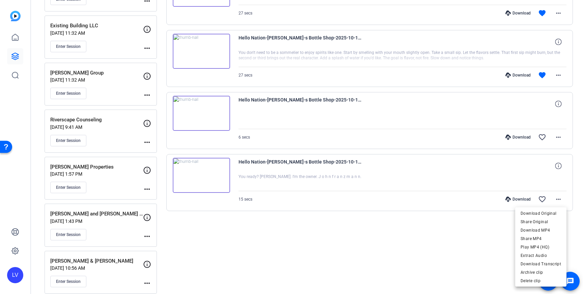
click at [548, 229] on span "Download MP4" at bounding box center [541, 231] width 41 height 8
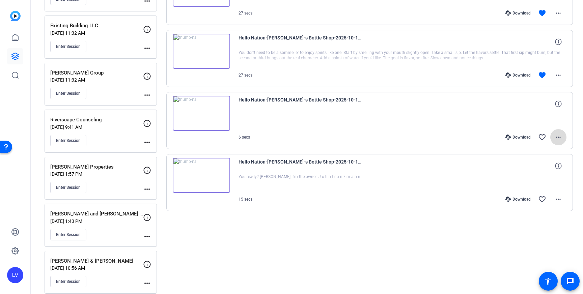
click at [560, 136] on mat-icon "more_horiz" at bounding box center [559, 137] width 8 height 8
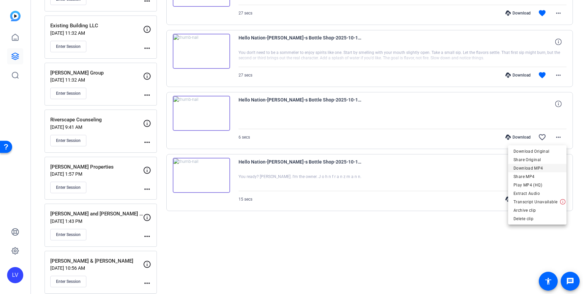
click at [548, 168] on span "Download MP4" at bounding box center [538, 168] width 48 height 8
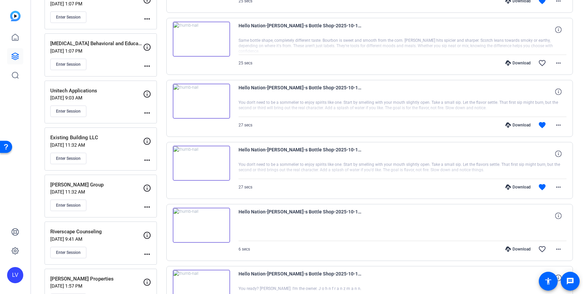
scroll to position [445, 0]
click at [557, 185] on mat-icon "more_horiz" at bounding box center [559, 188] width 8 height 8
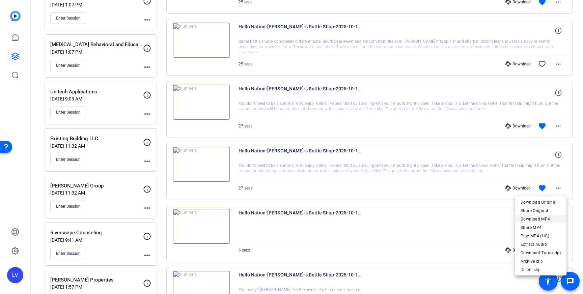
click at [554, 220] on span "Download MP4" at bounding box center [541, 219] width 41 height 8
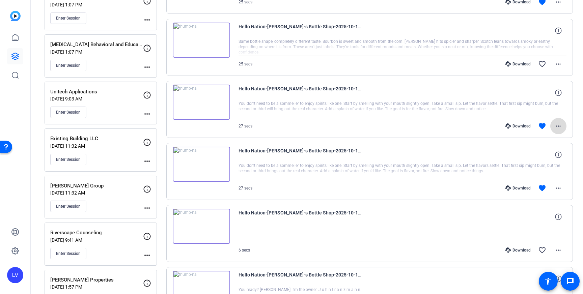
click at [561, 124] on mat-icon "more_horiz" at bounding box center [559, 126] width 8 height 8
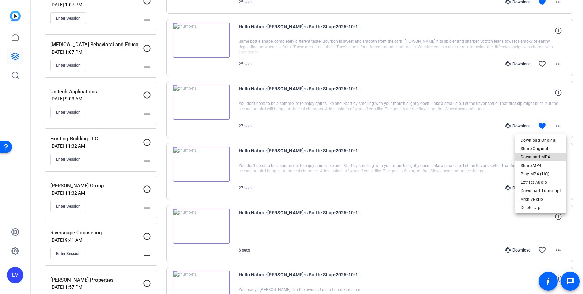
click at [549, 156] on span "Download MP4" at bounding box center [541, 157] width 41 height 8
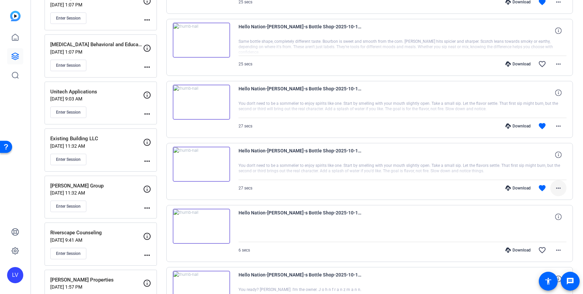
click at [559, 186] on mat-icon "more_horiz" at bounding box center [559, 188] width 8 height 8
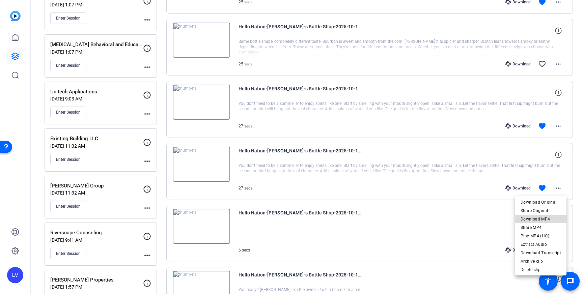
click at [543, 219] on span "Download MP4" at bounding box center [541, 219] width 41 height 8
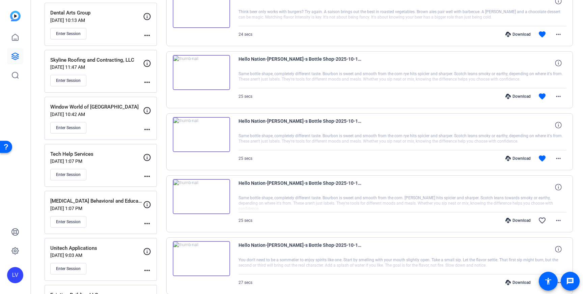
scroll to position [286, 0]
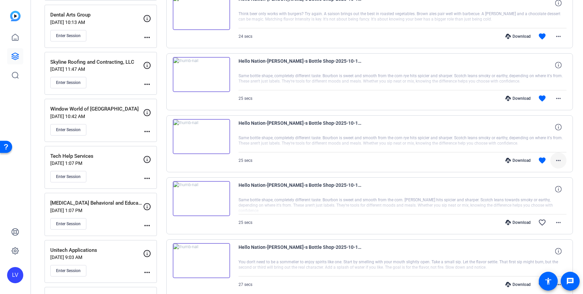
click at [559, 160] on mat-icon "more_horiz" at bounding box center [559, 161] width 8 height 8
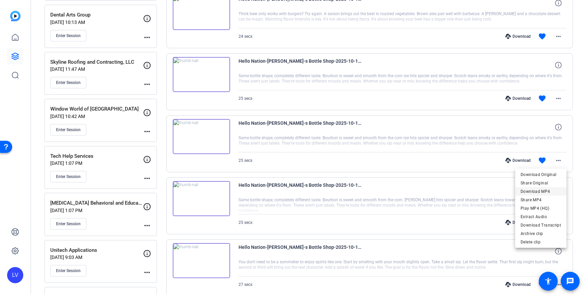
click at [546, 192] on span "Download MP4" at bounding box center [541, 192] width 41 height 8
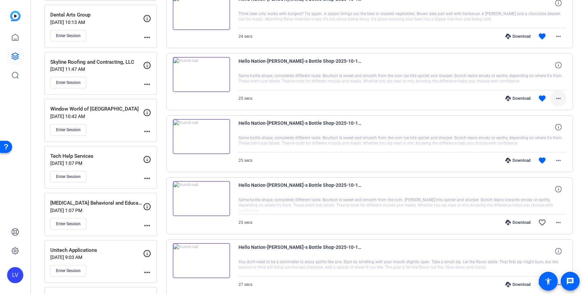
click at [561, 100] on mat-icon "more_horiz" at bounding box center [559, 99] width 8 height 8
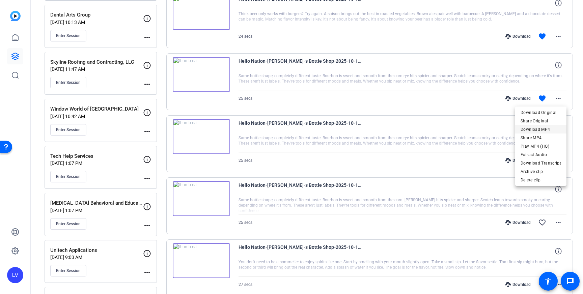
click at [549, 129] on span "Download MP4" at bounding box center [541, 130] width 41 height 8
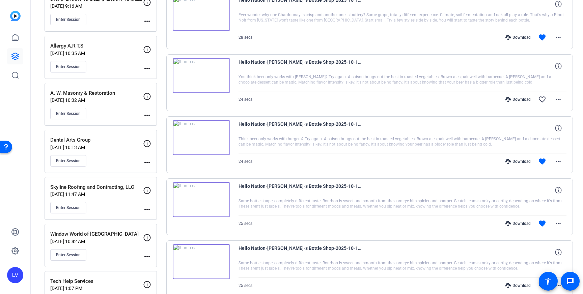
scroll to position [168, 0]
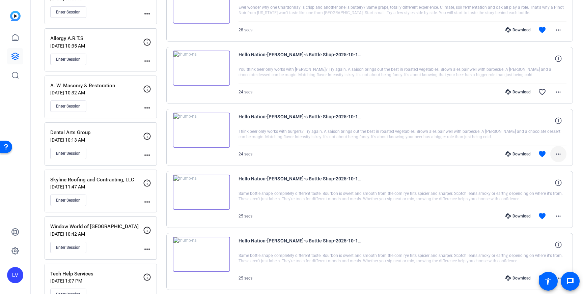
click at [557, 151] on mat-icon "more_horiz" at bounding box center [559, 154] width 8 height 8
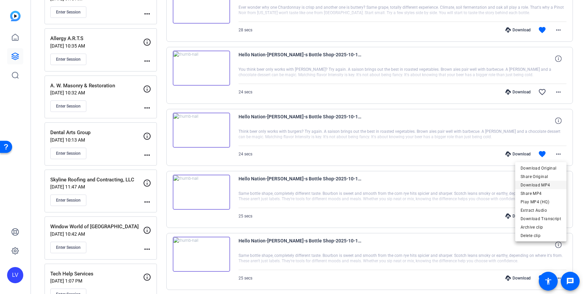
click at [549, 183] on span "Download MP4" at bounding box center [541, 185] width 41 height 8
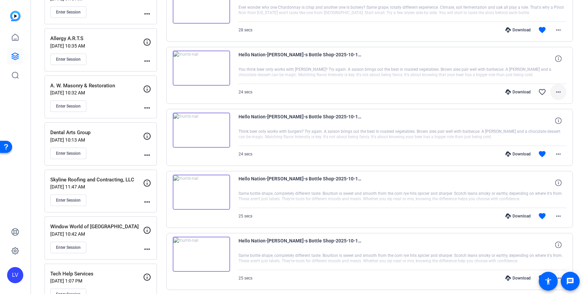
click at [558, 93] on mat-icon "more_horiz" at bounding box center [559, 92] width 8 height 8
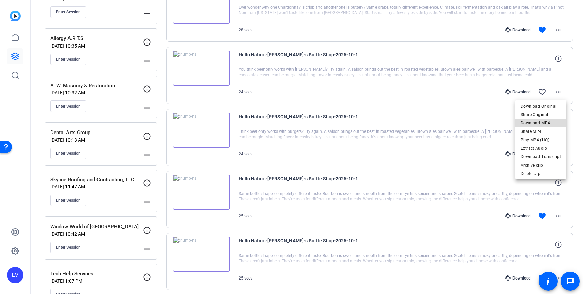
click at [548, 123] on span "Download MP4" at bounding box center [541, 123] width 41 height 8
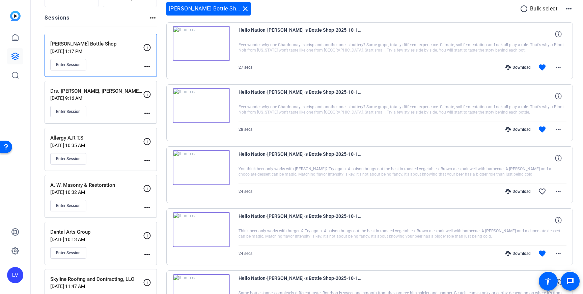
scroll to position [64, 0]
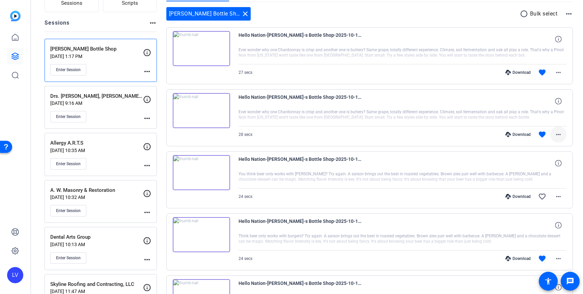
click at [554, 132] on span at bounding box center [559, 135] width 16 height 16
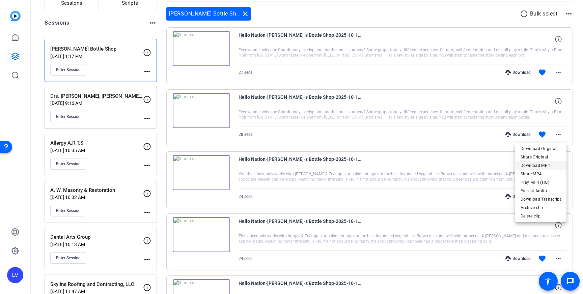
click at [545, 165] on span "Download MP4" at bounding box center [541, 166] width 41 height 8
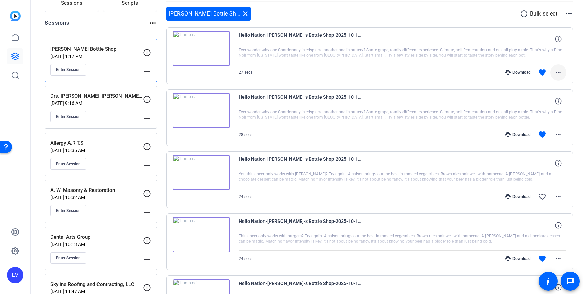
click at [563, 73] on span at bounding box center [559, 72] width 16 height 16
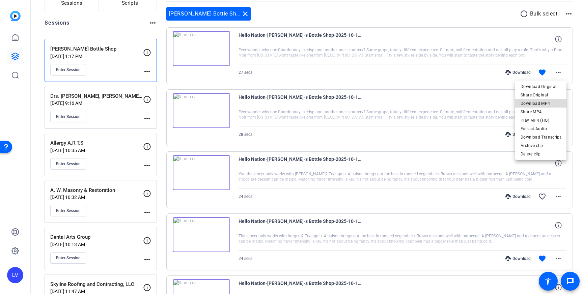
click at [550, 100] on span "Download MP4" at bounding box center [541, 104] width 41 height 8
